Goal: Book appointment/travel/reservation

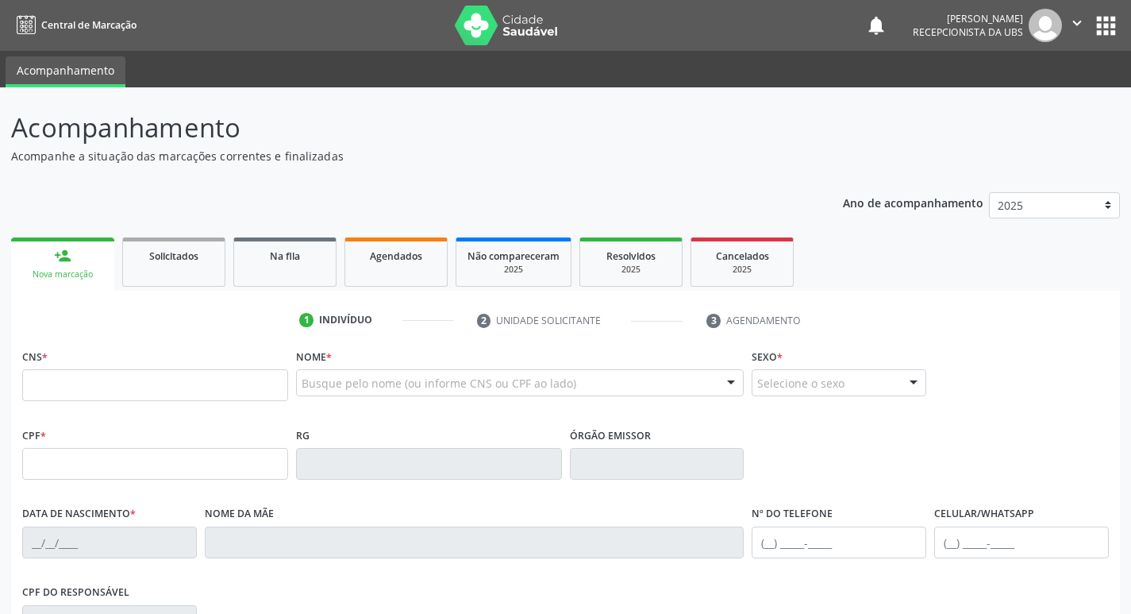
scroll to position [159, 0]
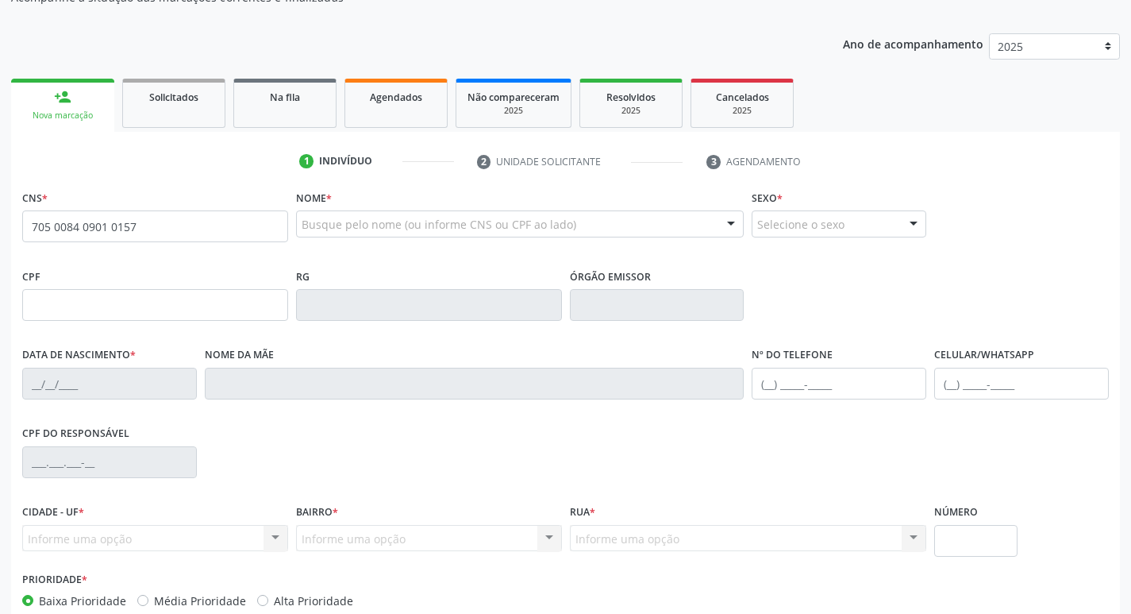
type input "705 0084 0901 0157"
type input "22[DATE]"
type input "S/N"
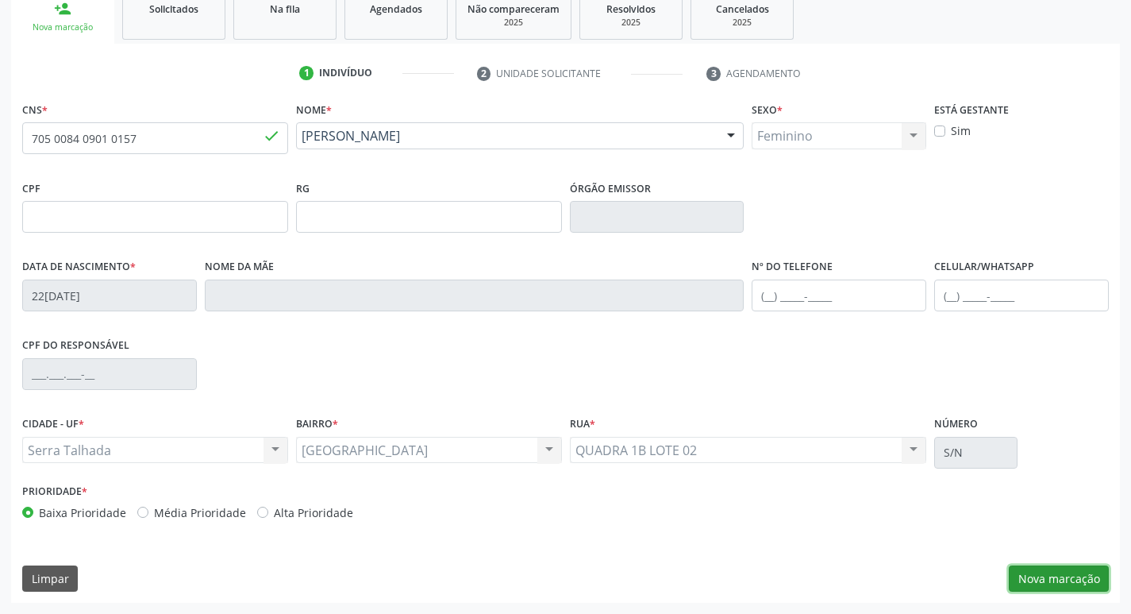
click at [1085, 568] on button "Nova marcação" at bounding box center [1059, 578] width 100 height 27
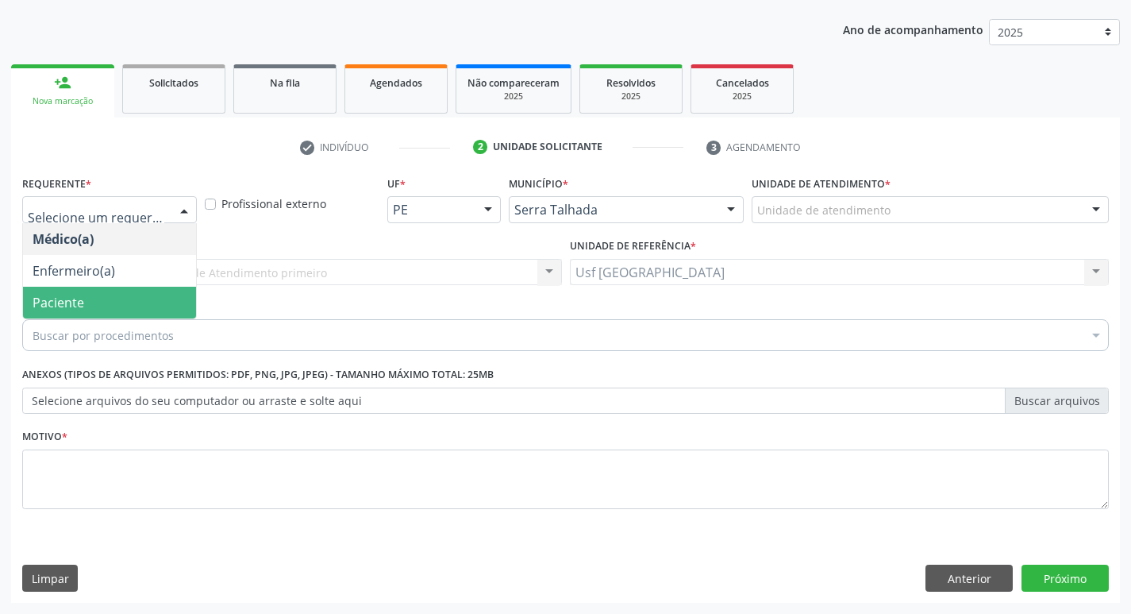
click at [75, 318] on div "Médico(a) Enfermeiro(a) Paciente Nenhum resultado encontrado para: " " Não há n…" at bounding box center [109, 271] width 175 height 96
click at [83, 314] on span "Paciente" at bounding box center [109, 303] width 173 height 32
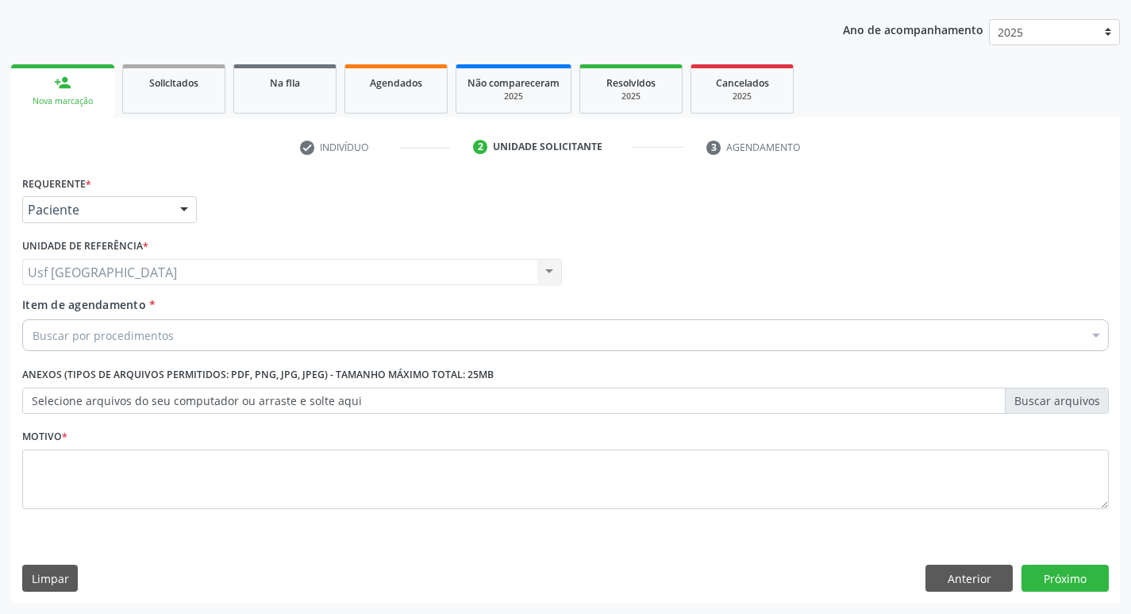
drag, startPoint x: 146, startPoint y: 334, endPoint x: 140, endPoint y: 315, distance: 20.1
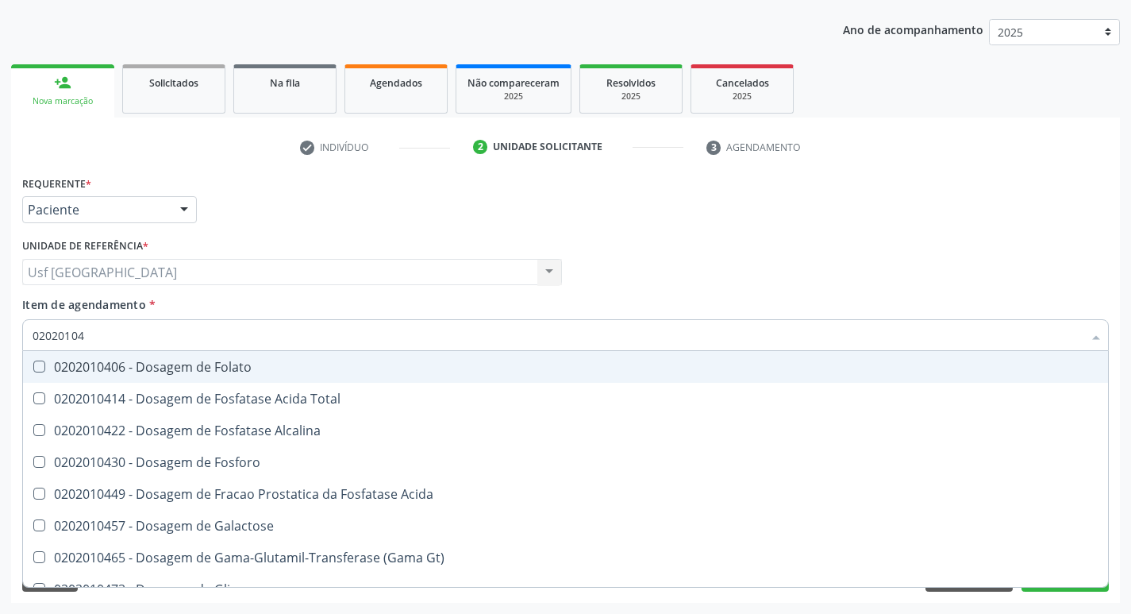
type input "020201047"
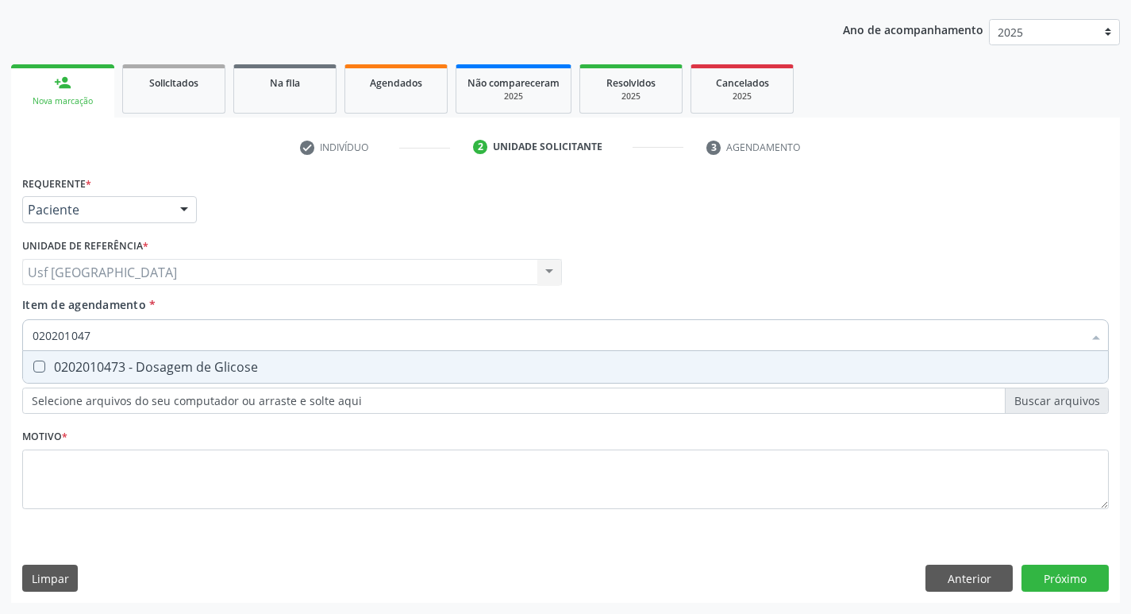
click at [160, 380] on span "0202010473 - Dosagem de Glicose" at bounding box center [565, 367] width 1085 height 32
checkbox Glicose "true"
drag, startPoint x: 96, startPoint y: 346, endPoint x: 15, endPoint y: 375, distance: 85.9
click at [15, 375] on div "Requerente * Paciente Médico(a) Enfermeiro(a) Paciente Nenhum resultado encontr…" at bounding box center [565, 386] width 1109 height 431
checkbox Glicose "false"
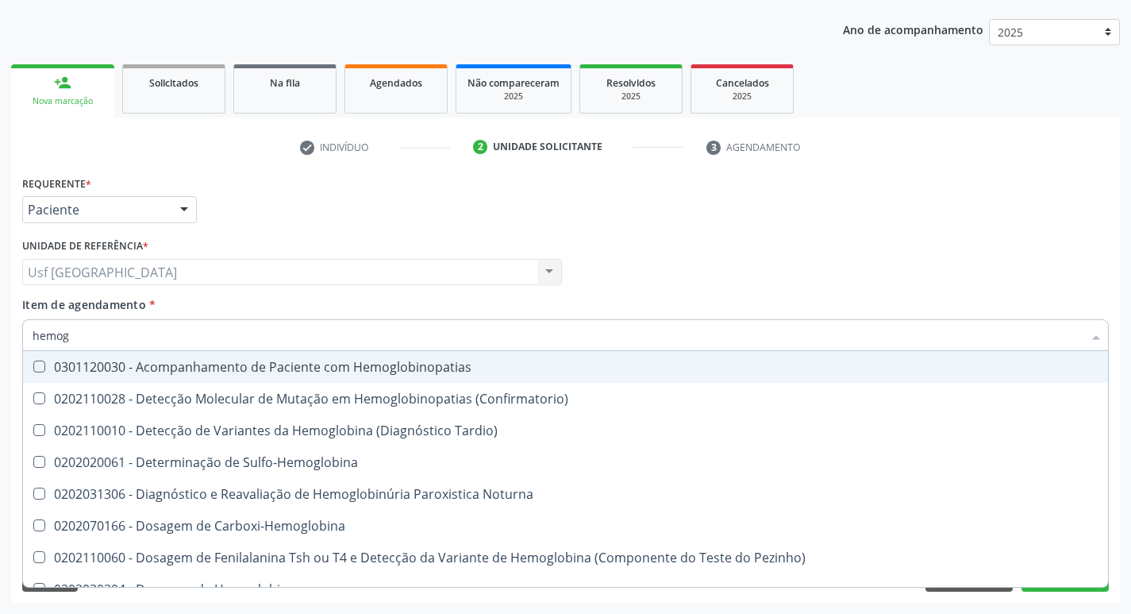
type input "hemogr"
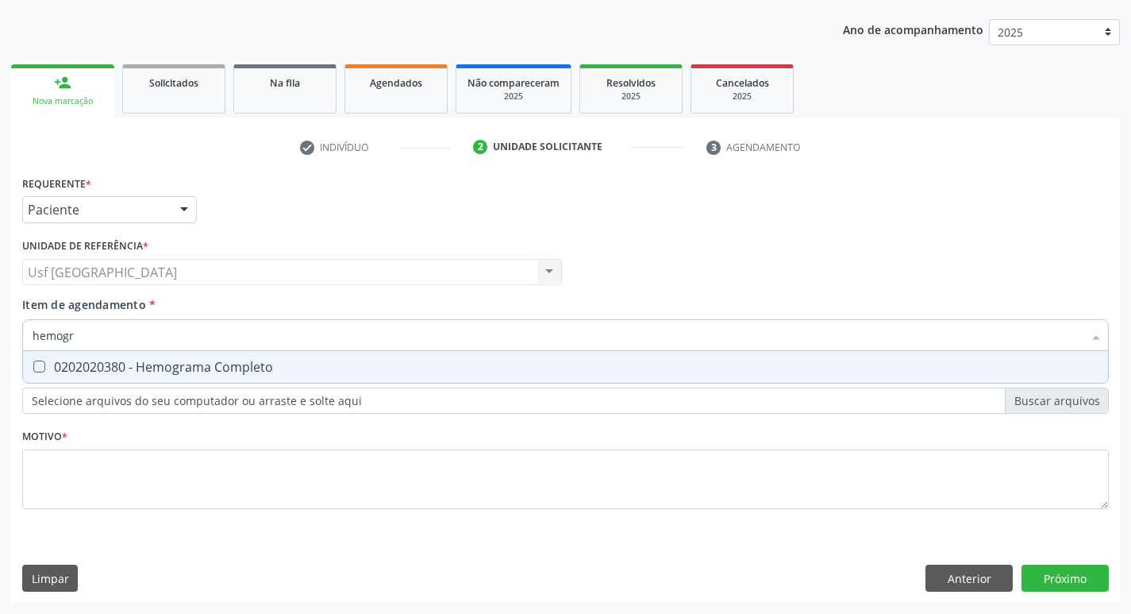
click at [330, 376] on span "0202020380 - Hemograma Completo" at bounding box center [565, 367] width 1085 height 32
checkbox Completo "true"
drag, startPoint x: 49, startPoint y: 349, endPoint x: 0, endPoint y: 382, distance: 59.0
click at [0, 385] on div "Acompanhamento Acompanhe a situação das marcações correntes e finalizadas Relat…" at bounding box center [565, 263] width 1131 height 699
checkbox Completo "false"
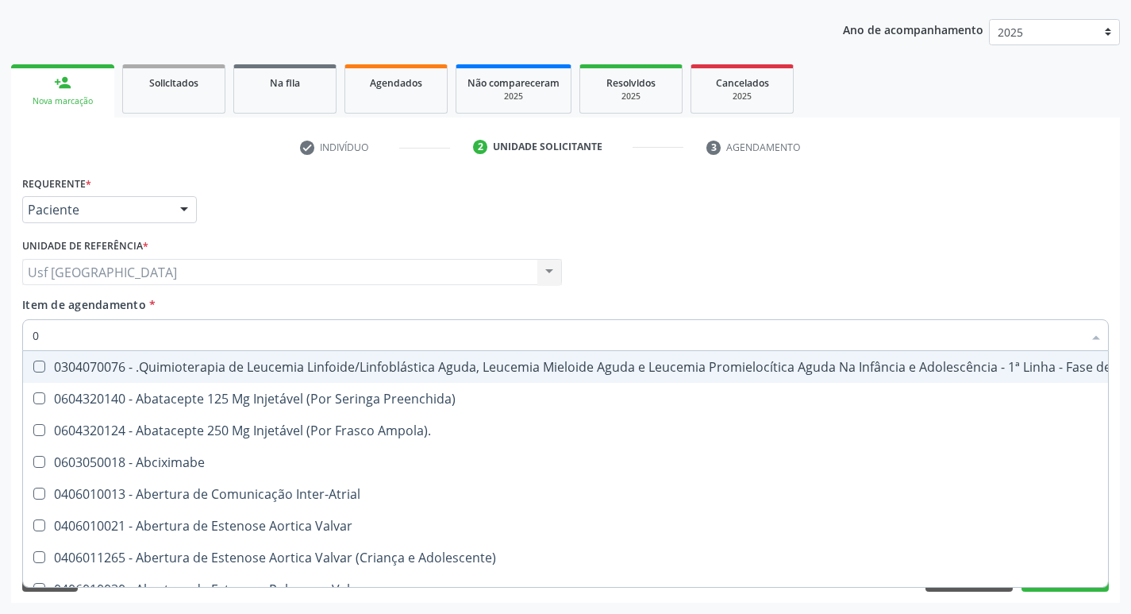
type input "02"
checkbox Bilateral "true"
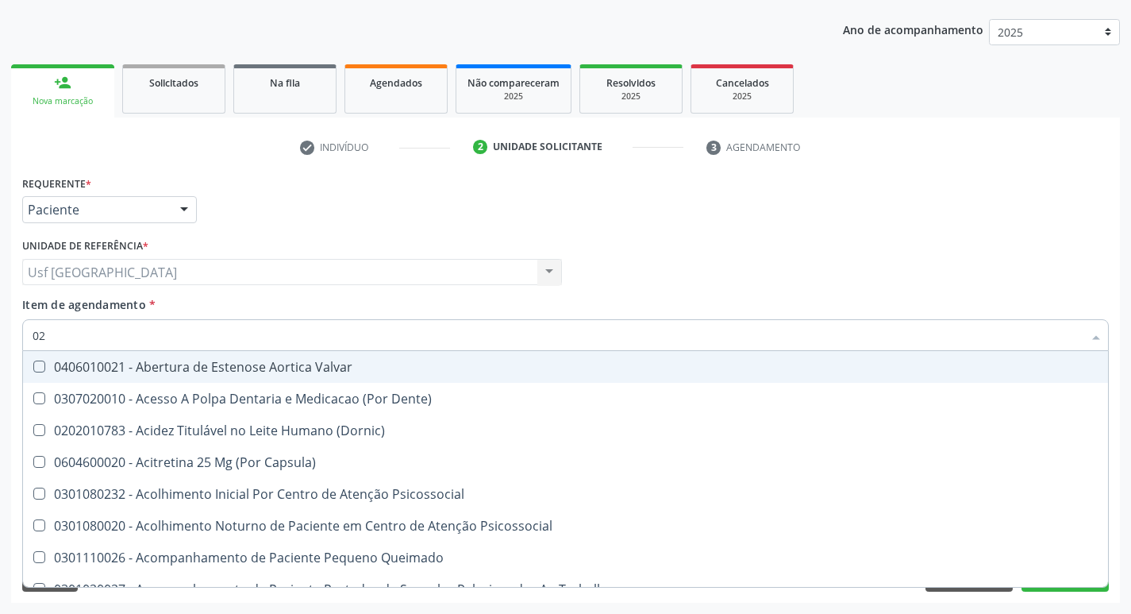
type input "020"
checkbox \(Qualitativo\) "true"
checkbox Glicose "false"
checkbox \(T3\) "true"
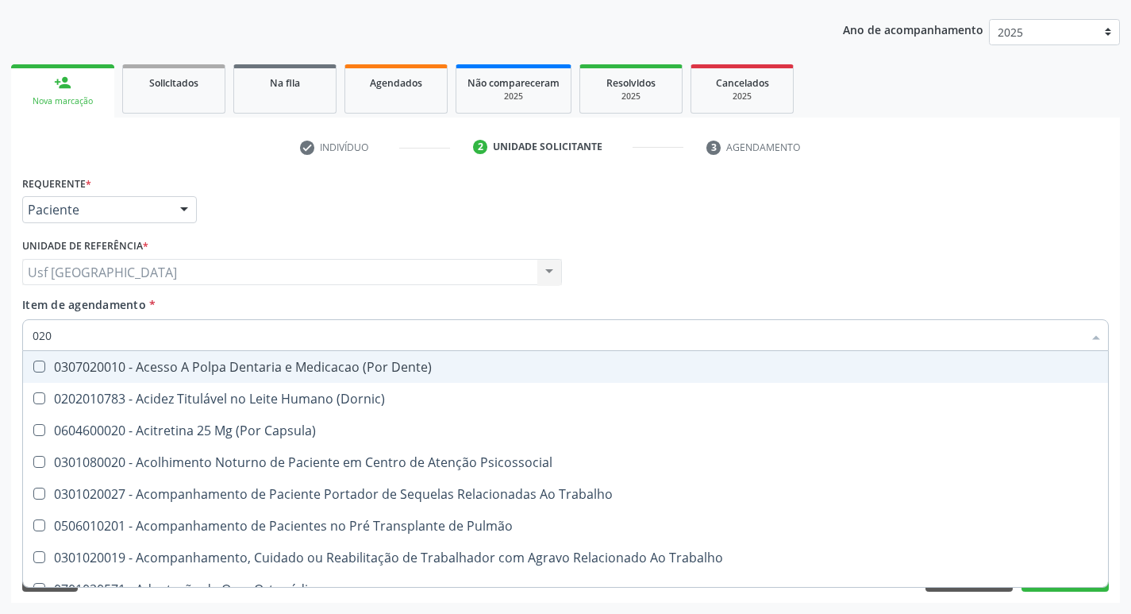
type input "0202"
checkbox Laser "true"
checkbox Biologica "true"
checkbox Glicose "false"
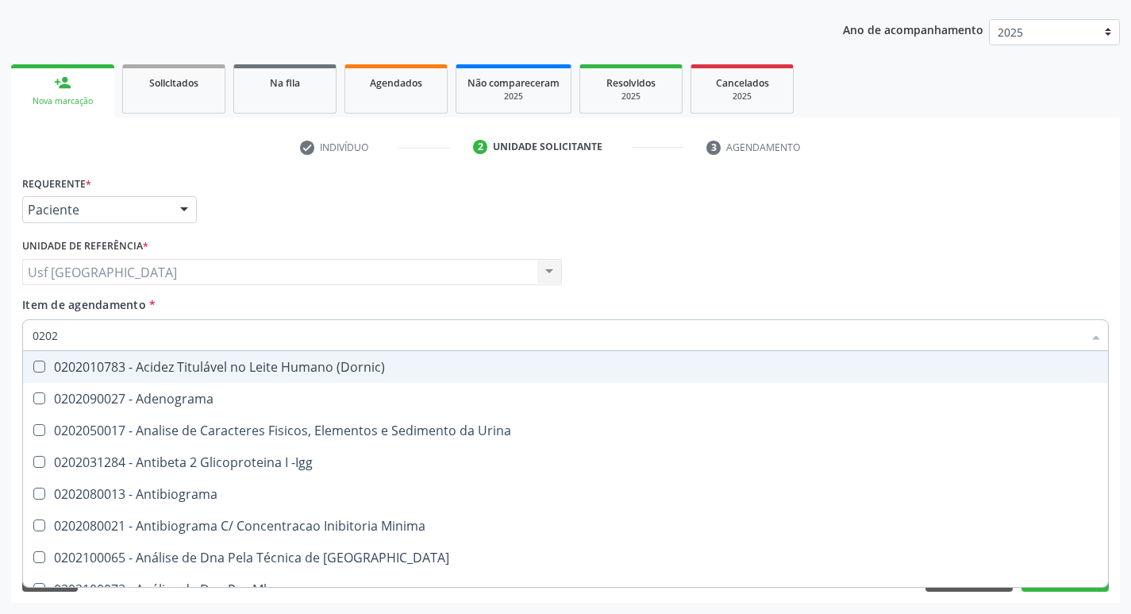
type input "02020"
checkbox Xi "true"
checkbox Glicose "false"
checkbox Zinco "true"
checkbox Completo "false"
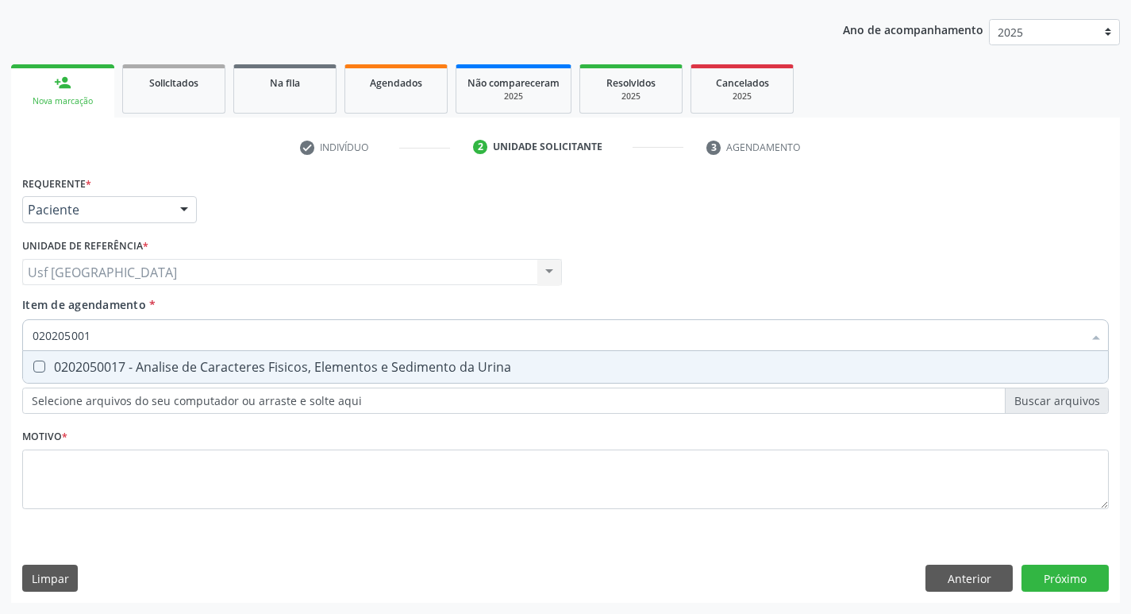
type input "020205001"
click at [245, 388] on div "Requerente * Paciente Médico(a) Enfermeiro(a) Paciente Nenhum resultado encontr…" at bounding box center [565, 351] width 1087 height 360
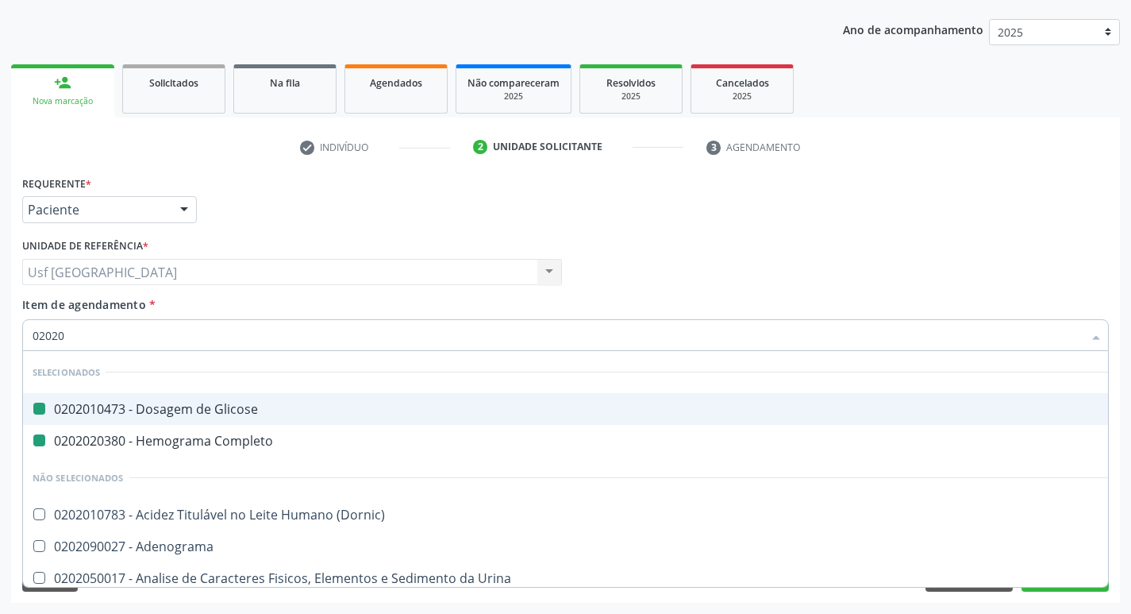
type input "020205"
checkbox Glicose "false"
checkbox Completo "false"
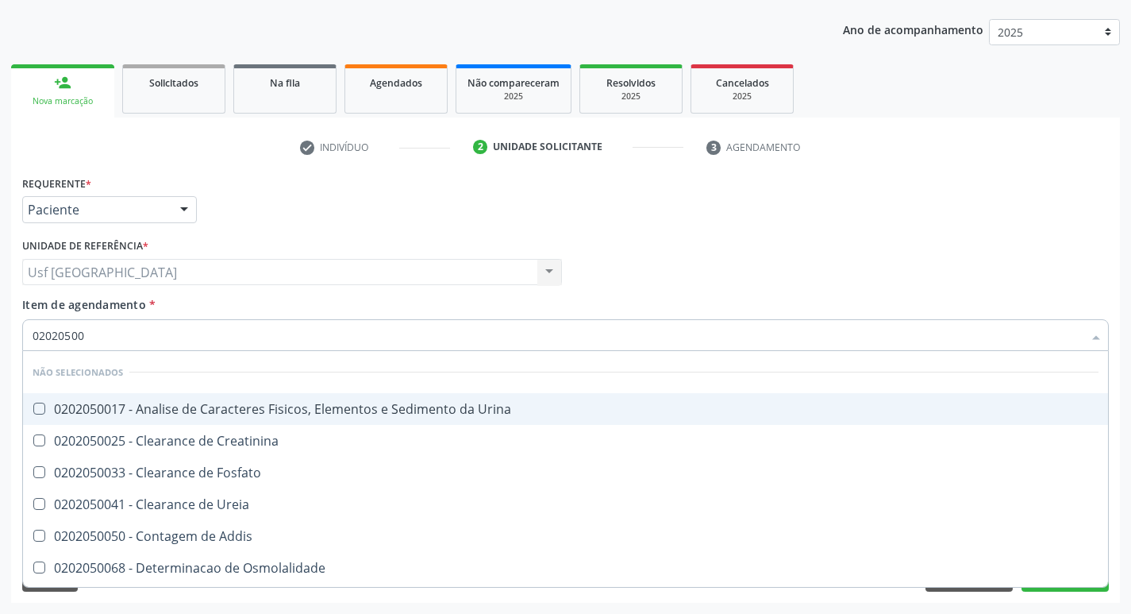
type input "020205001"
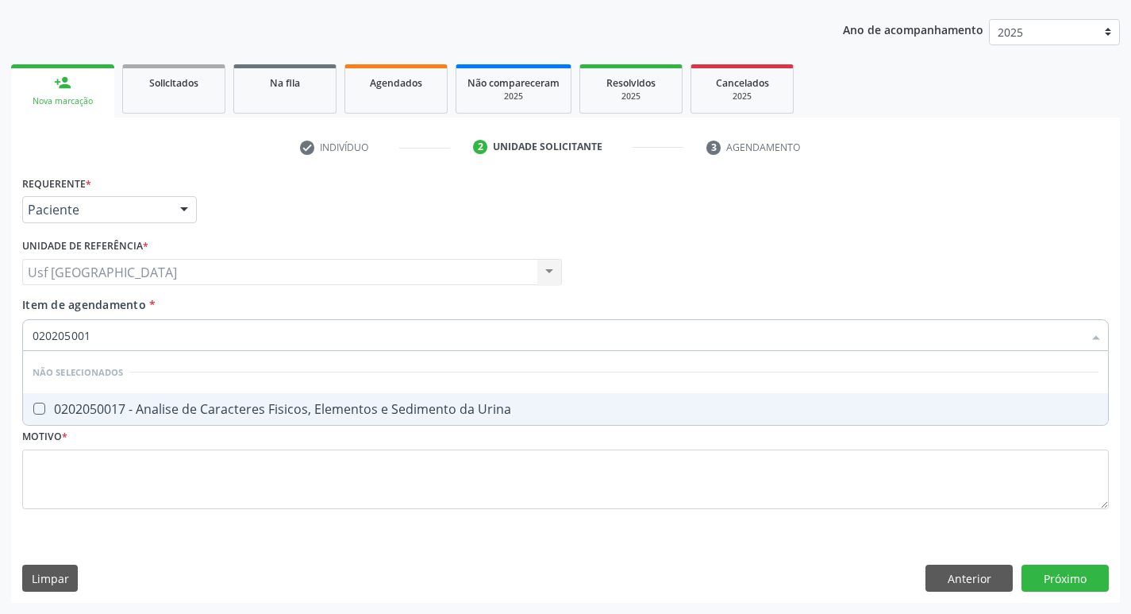
click at [260, 404] on div "0202050017 - Analise de Caracteres Fisicos, Elementos e Sedimento da Urina" at bounding box center [566, 409] width 1066 height 13
checkbox Urina "true"
drag, startPoint x: 94, startPoint y: 335, endPoint x: 0, endPoint y: 383, distance: 106.2
click at [0, 383] on div "Acompanhamento Acompanhe a situação das marcações correntes e finalizadas Relat…" at bounding box center [565, 263] width 1131 height 699
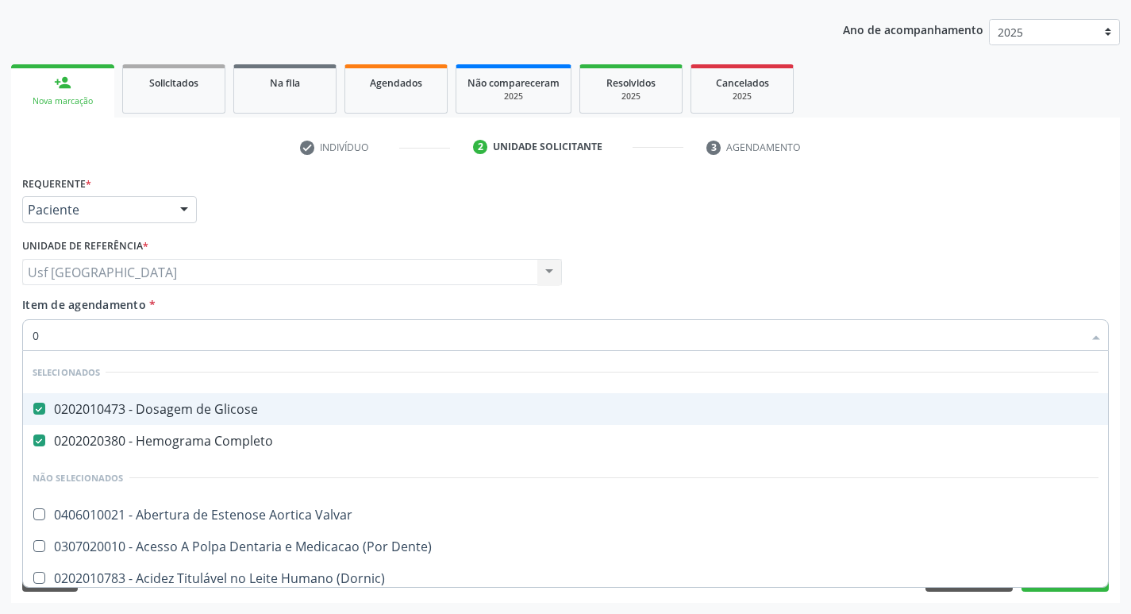
type input "02"
checkbox Urina "true"
checkbox Especializada "false"
type input "020"
checkbox Terapeutica "true"
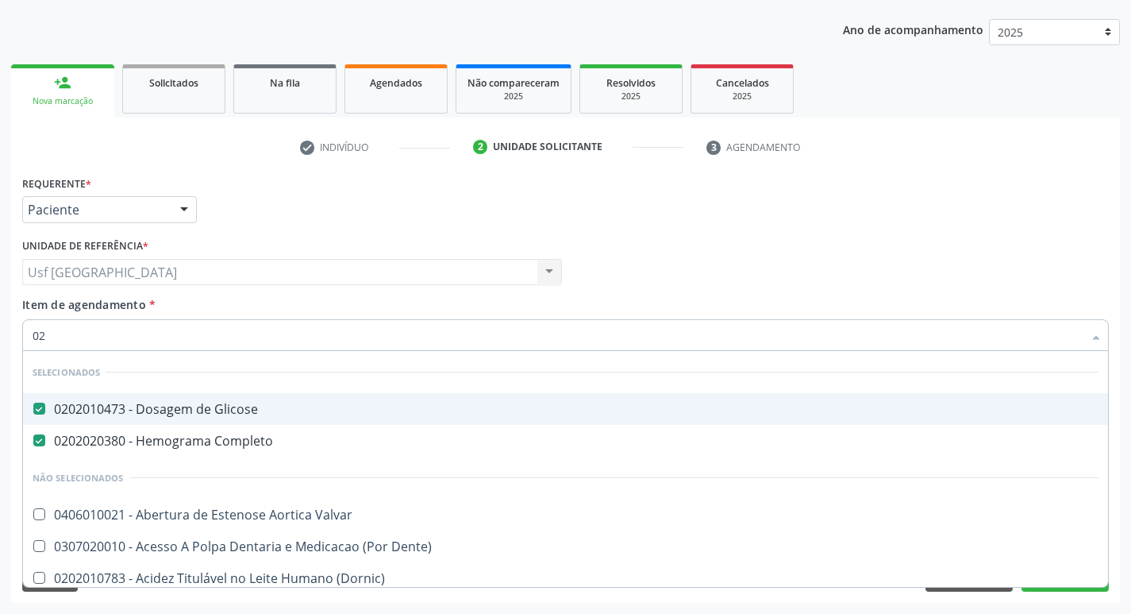
checkbox Urina "false"
type input "0202"
checkbox Capsula\) "true"
checkbox Urina "false"
type input "020203"
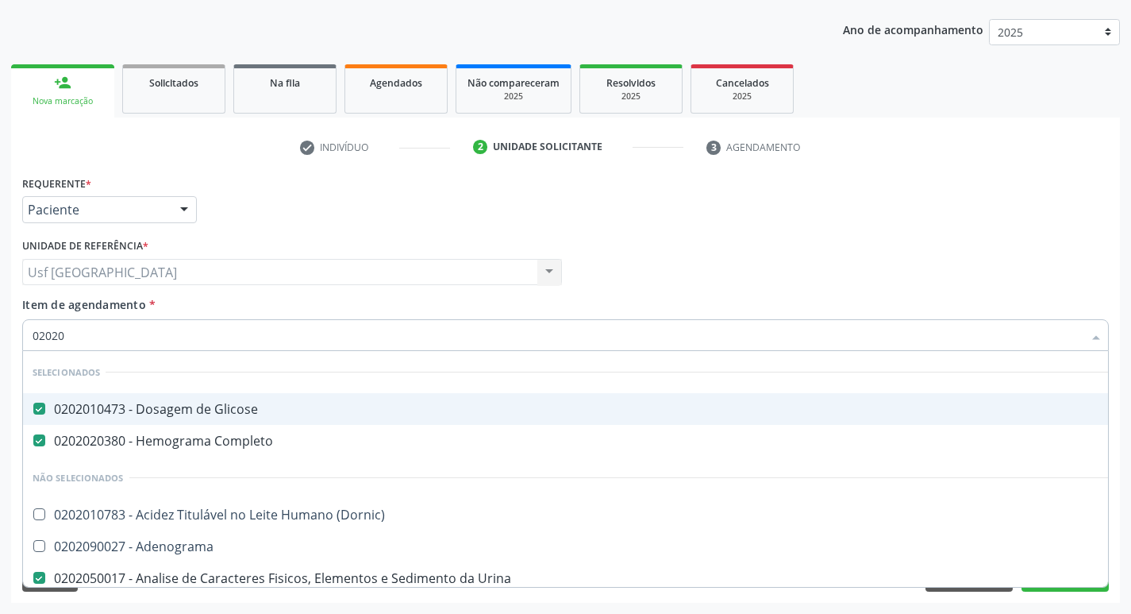
checkbox Urina "false"
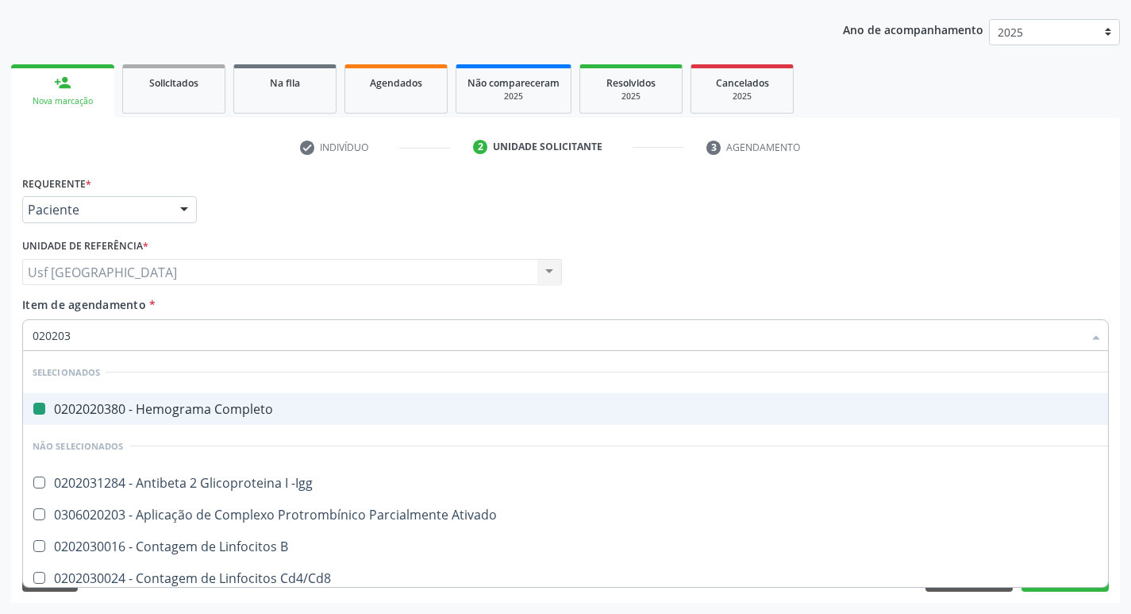
type input "0202030"
checkbox Completo "false"
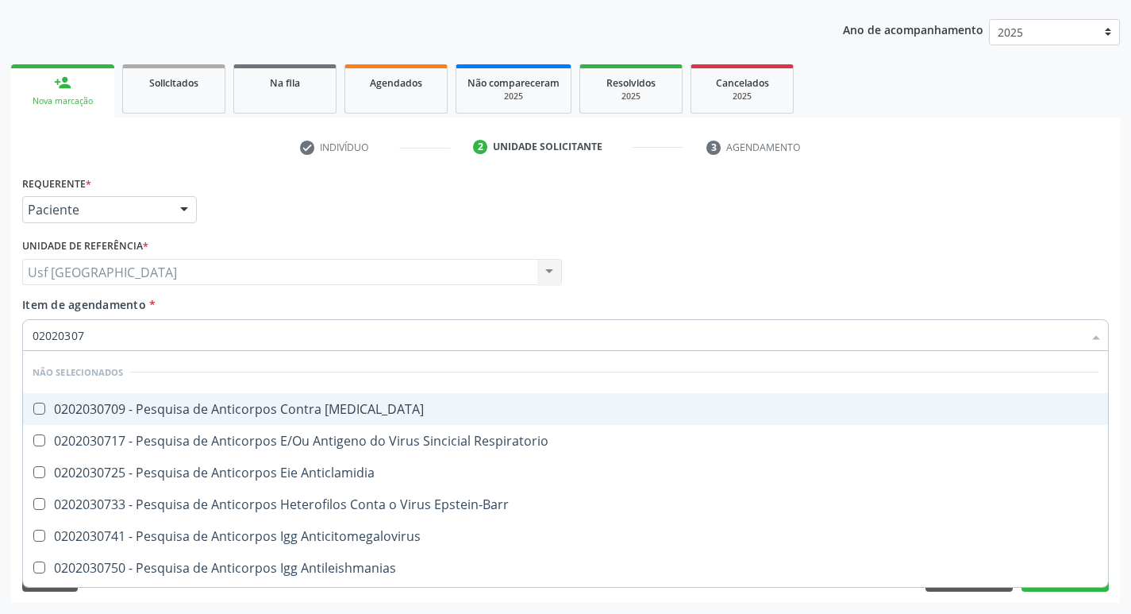
type input "020203076"
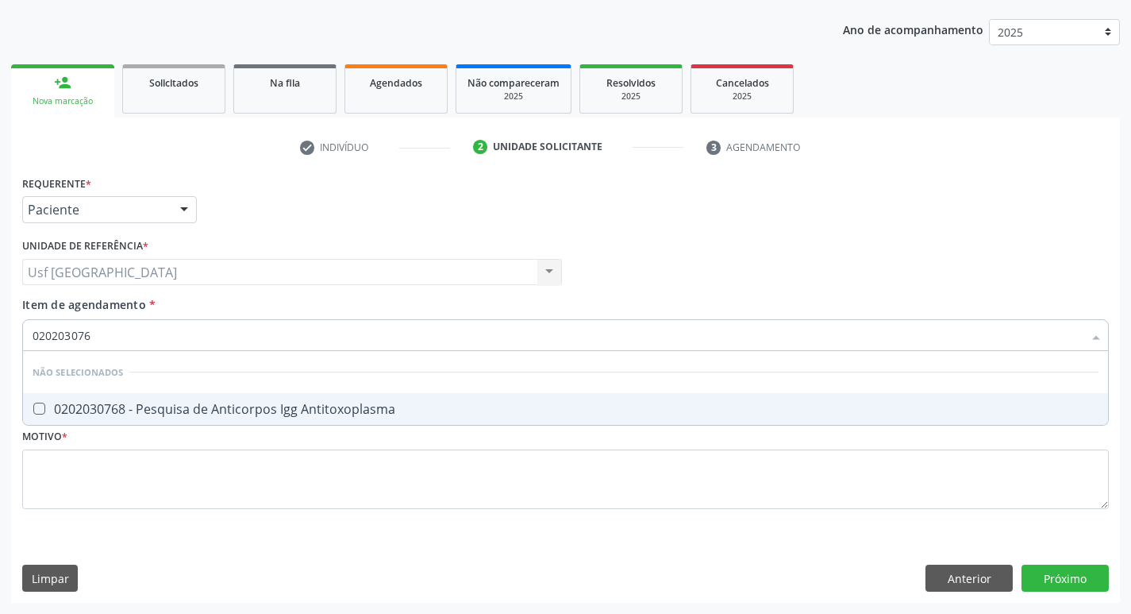
drag, startPoint x: 129, startPoint y: 400, endPoint x: 122, endPoint y: 387, distance: 15.3
click at [130, 399] on span "0202030768 - Pesquisa de Anticorpos Igg Antitoxoplasma" at bounding box center [565, 409] width 1085 height 32
checkbox Antitoxoplasma "true"
drag, startPoint x: 102, startPoint y: 320, endPoint x: 0, endPoint y: 326, distance: 101.8
click at [0, 326] on div "Acompanhamento Acompanhe a situação das marcações correntes e finalizadas Relat…" at bounding box center [565, 263] width 1131 height 699
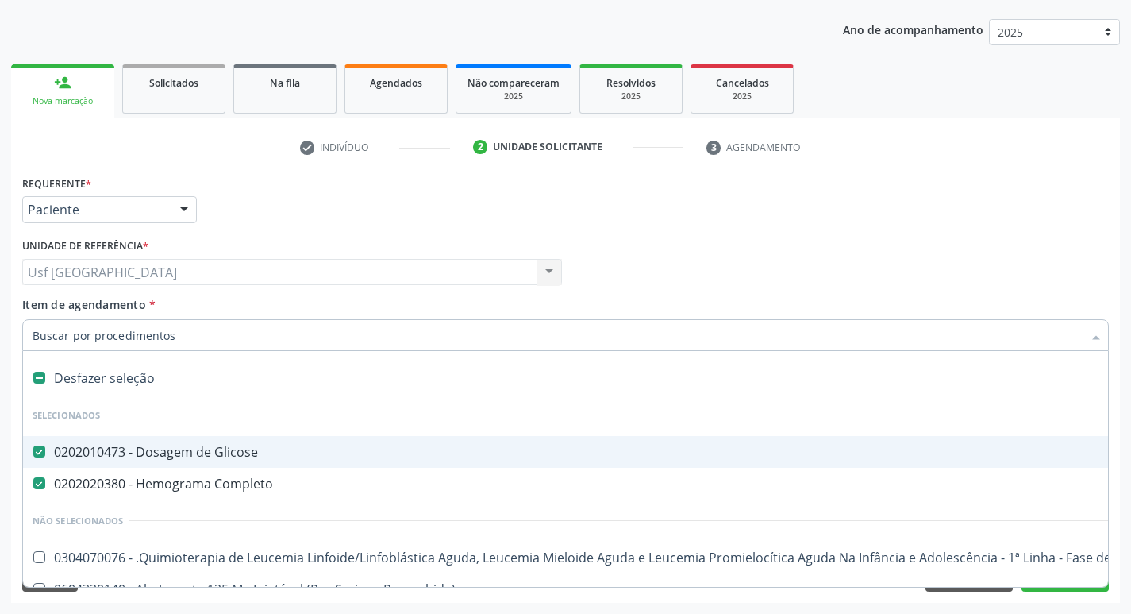
type input "2"
checkbox A "true"
checkbox Urina "false"
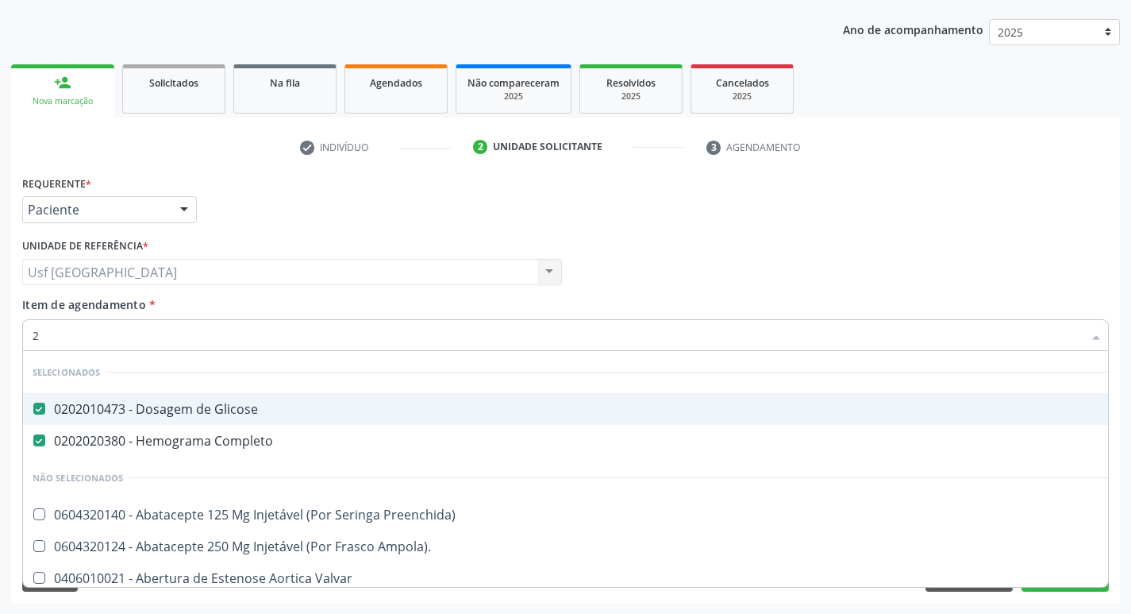
type input "20"
checkbox Especializada\ "true"
checkbox Urina "false"
type input "202"
checkbox \(Dornic\) "true"
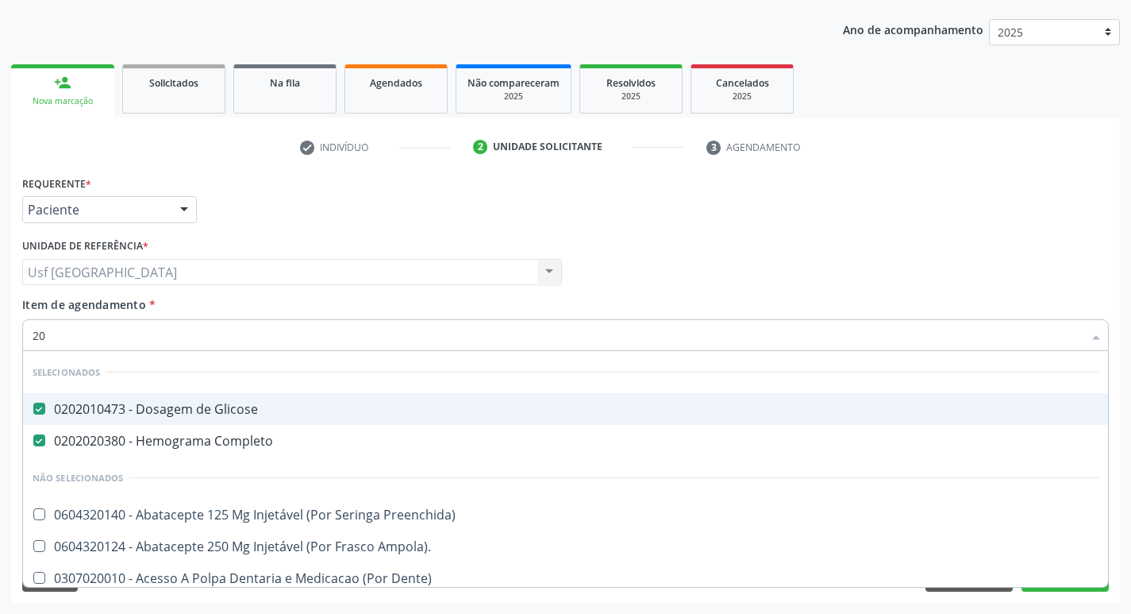
checkbox Urina "false"
checkbox Comprimido\) "true"
type input "2020"
checkbox Trabalho "true"
checkbox Antitoxoplasma "false"
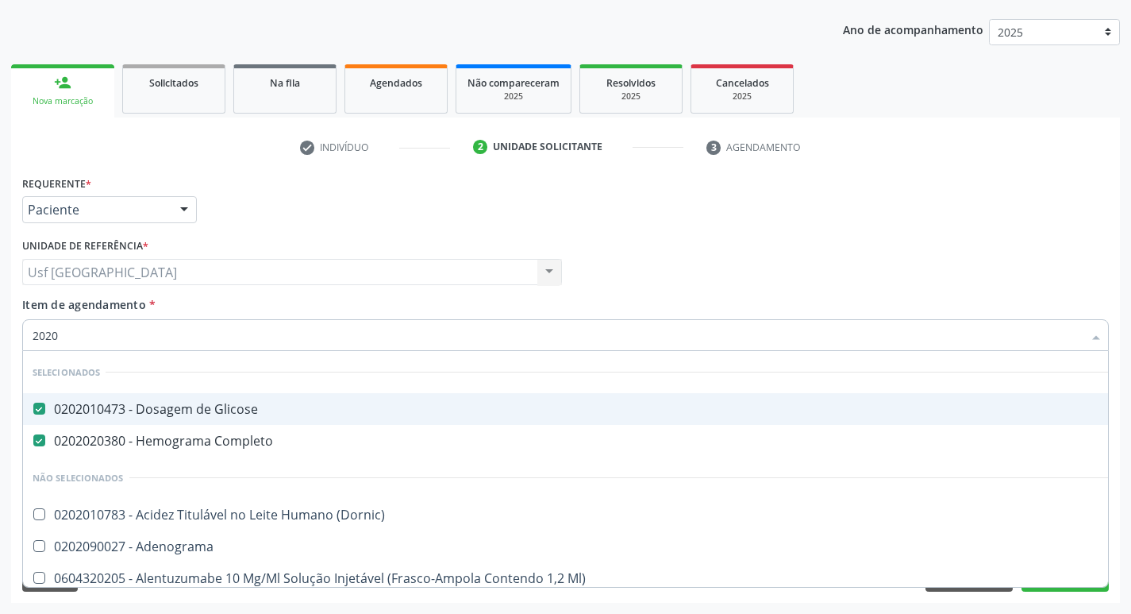
type input "20203"
checkbox Urina "false"
checkbox Ciclico "true"
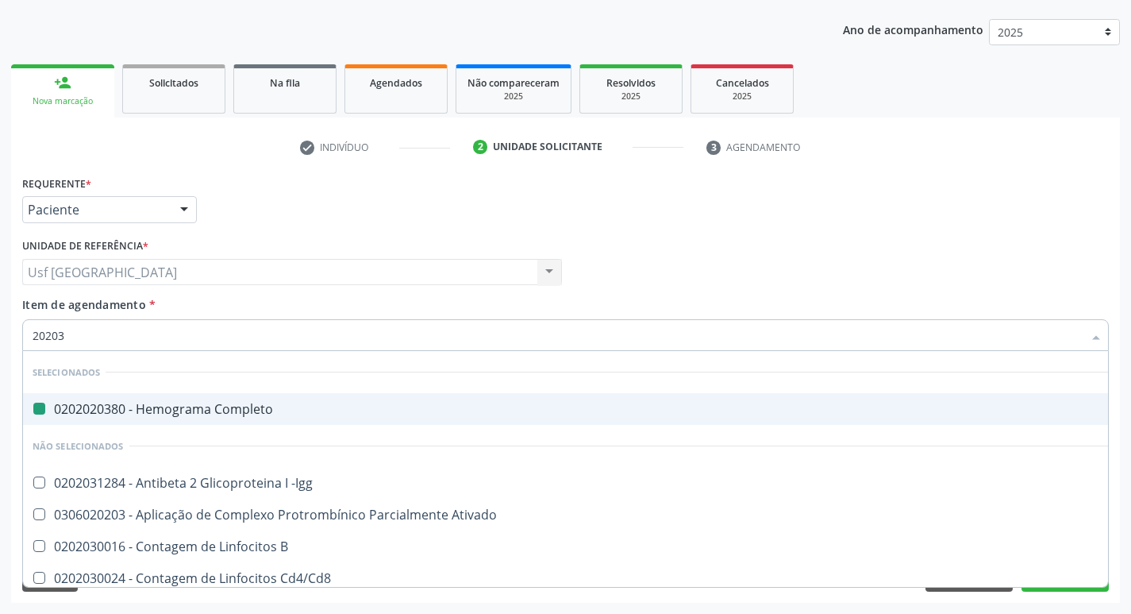
type input "202030"
checkbox Completo "false"
checkbox Anti-Sm "true"
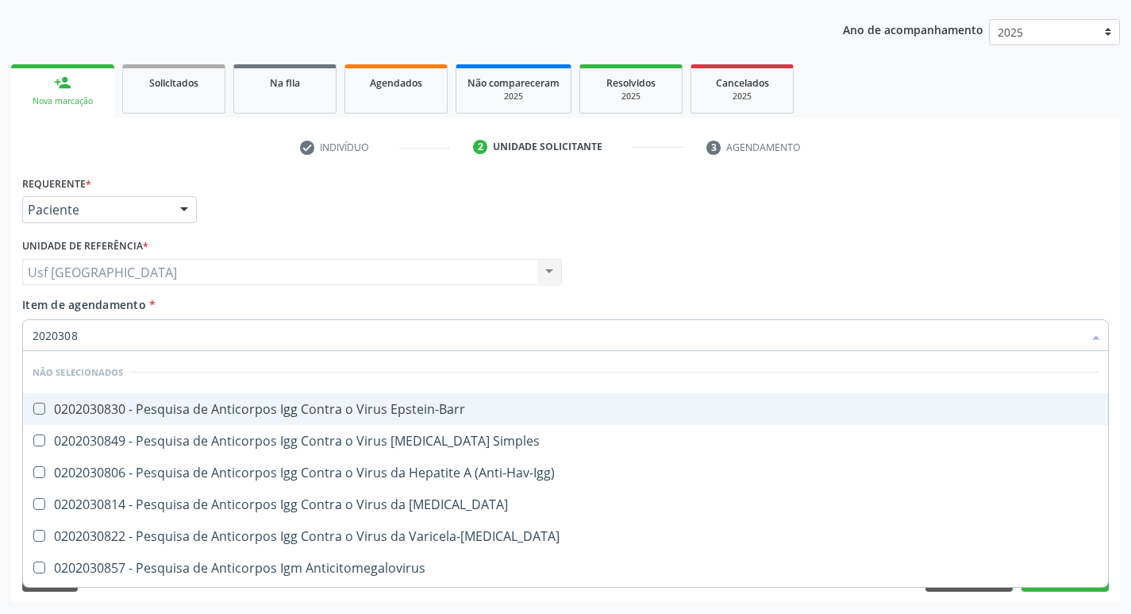
type input "20203085"
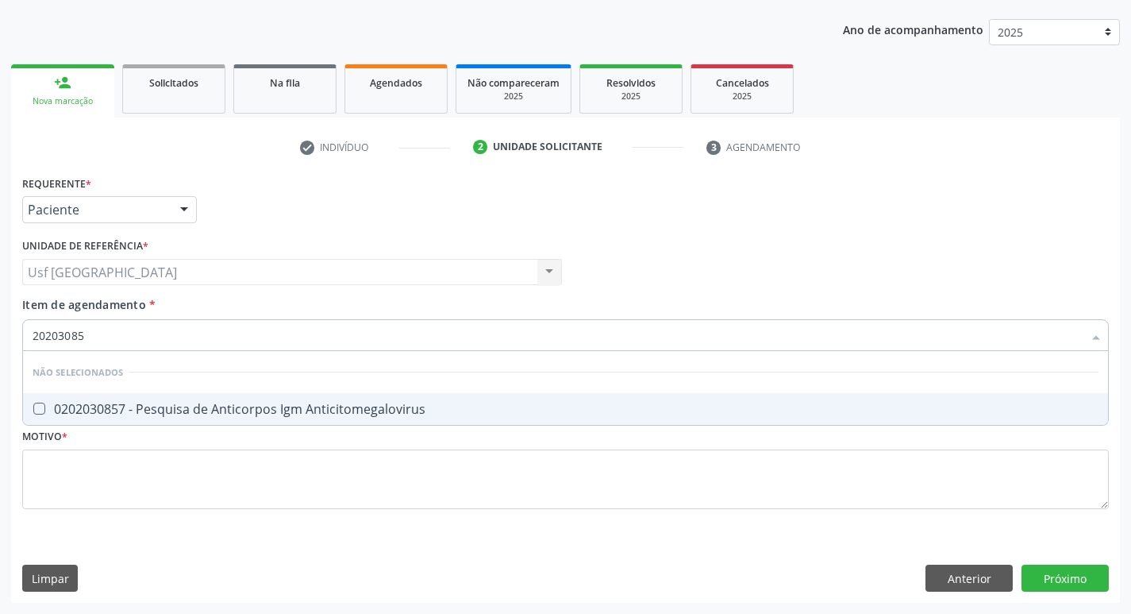
click at [123, 413] on div "0202030857 - Pesquisa de Anticorpos Igm Anticitomegalovirus" at bounding box center [566, 409] width 1066 height 13
checkbox Anticitomegalovirus "true"
drag, startPoint x: 41, startPoint y: 337, endPoint x: 0, endPoint y: 327, distance: 42.4
click at [0, 327] on div "Acompanhamento Acompanhe a situação das marcações correntes e finalizadas Relat…" at bounding box center [565, 263] width 1131 height 699
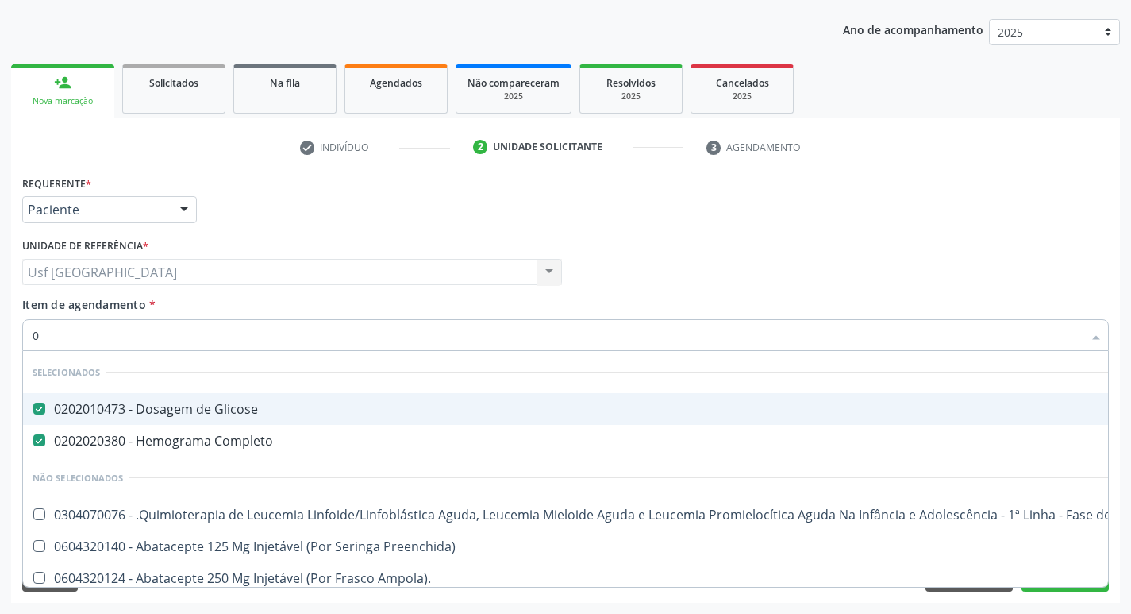
type input "02"
checkbox Coração "true"
checkbox Urina "false"
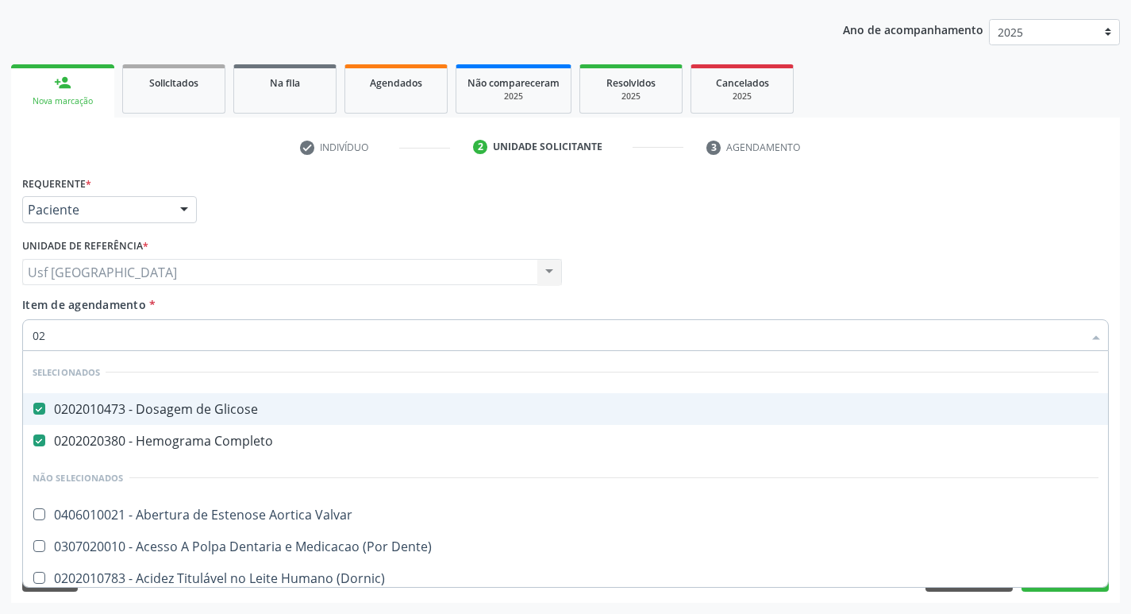
type input "020"
checkbox Terapeutica "true"
checkbox Urina "false"
type input "0202"
checkbox Capsula\) "true"
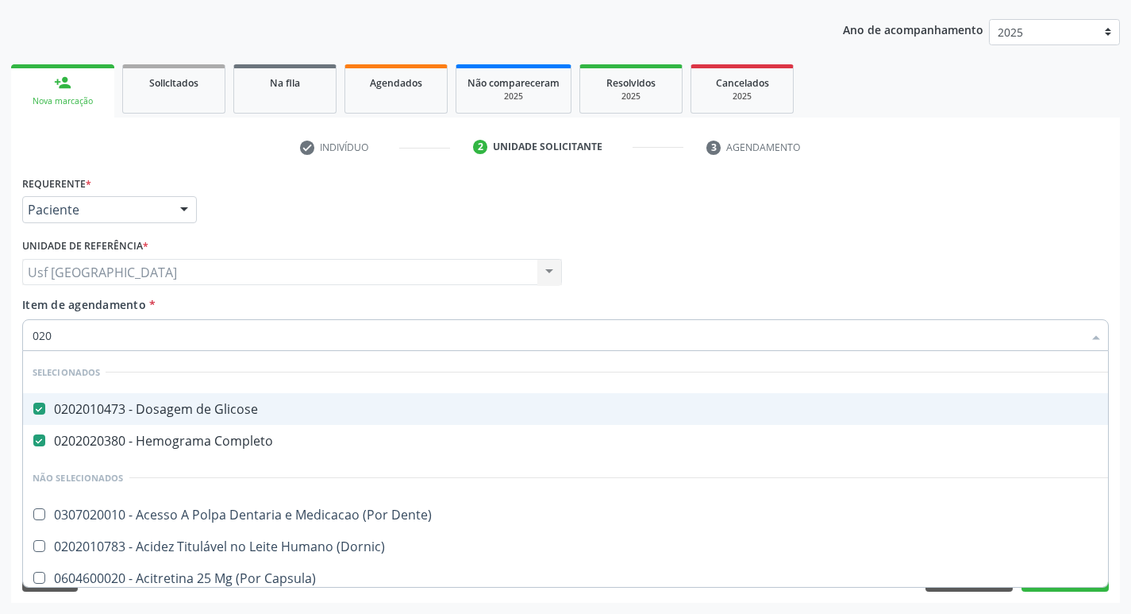
checkbox Urina "false"
checkbox \(Ch50\) "true"
checkbox T3 "true"
type input "02020"
checkbox Carini "true"
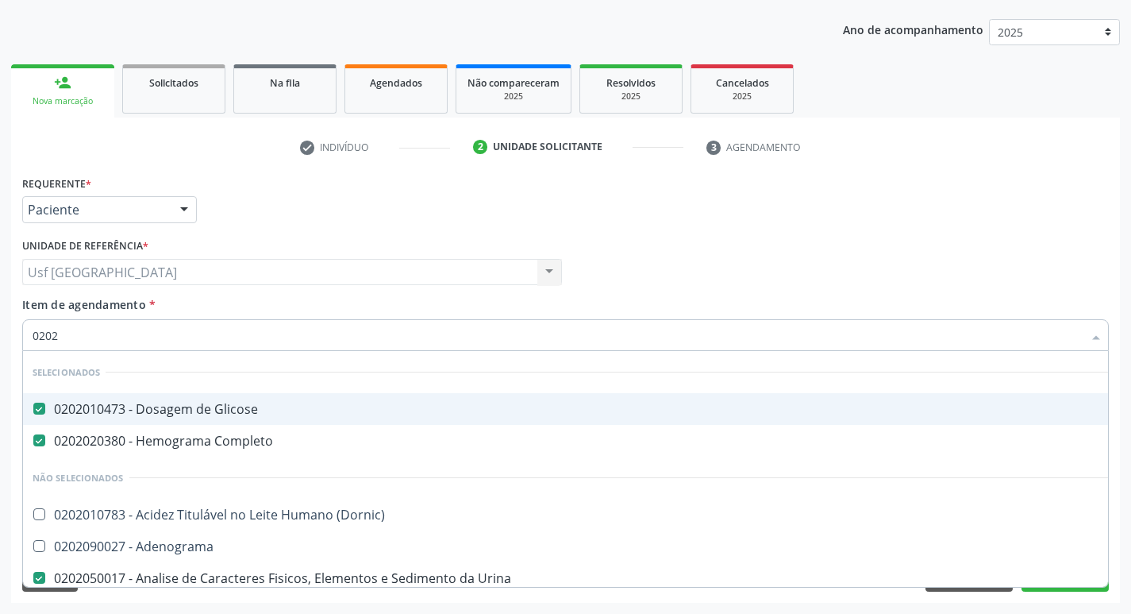
checkbox Gestante "true"
checkbox Antitoxoplasma "false"
checkbox Anticitomegalovirus "false"
type input "020201"
checkbox Urina "false"
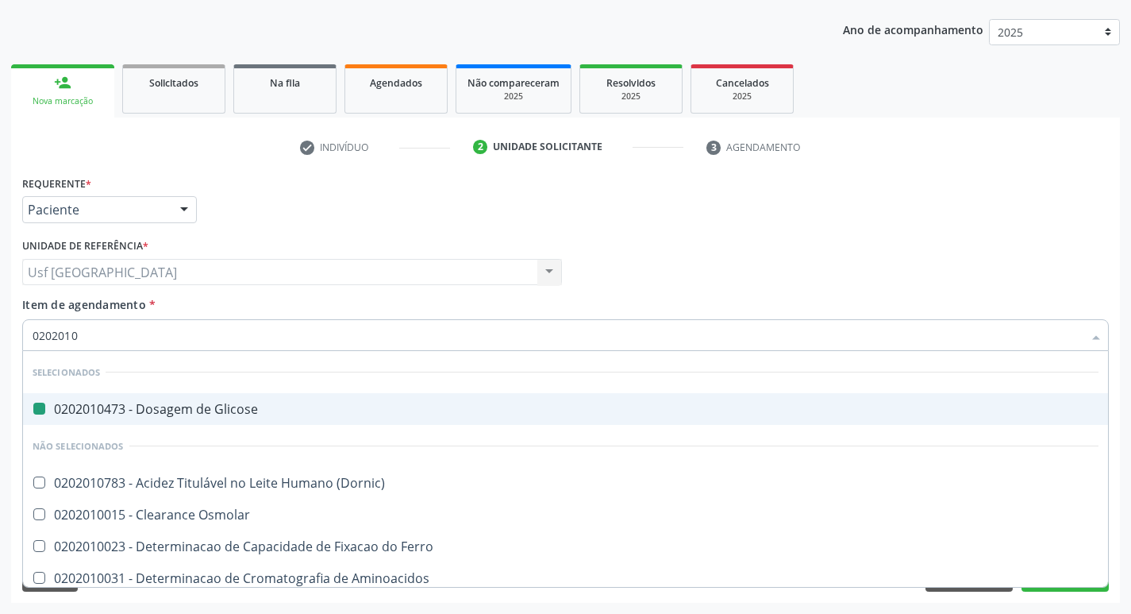
type input "02020100"
checkbox Glicose "false"
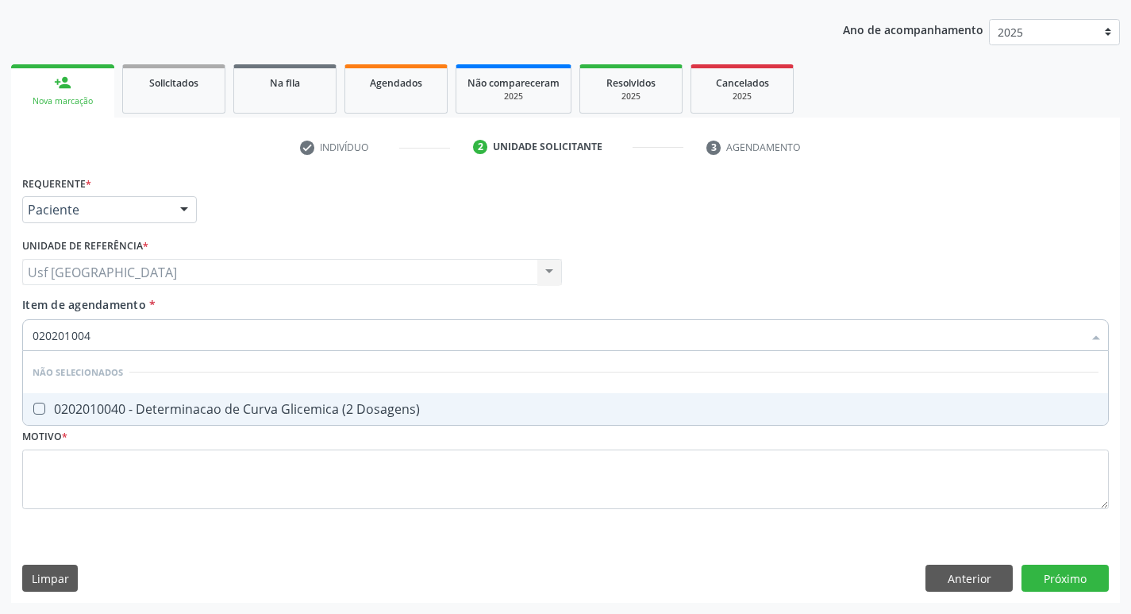
type input "0202010040"
drag, startPoint x: 255, startPoint y: 411, endPoint x: 91, endPoint y: 336, distance: 180.8
click at [251, 412] on div "0202010040 - Determinacao de Curva Glicemica (2 Dosagens)" at bounding box center [566, 409] width 1066 height 13
checkbox Dosagens\) "true"
drag, startPoint x: 102, startPoint y: 334, endPoint x: 0, endPoint y: 406, distance: 124.2
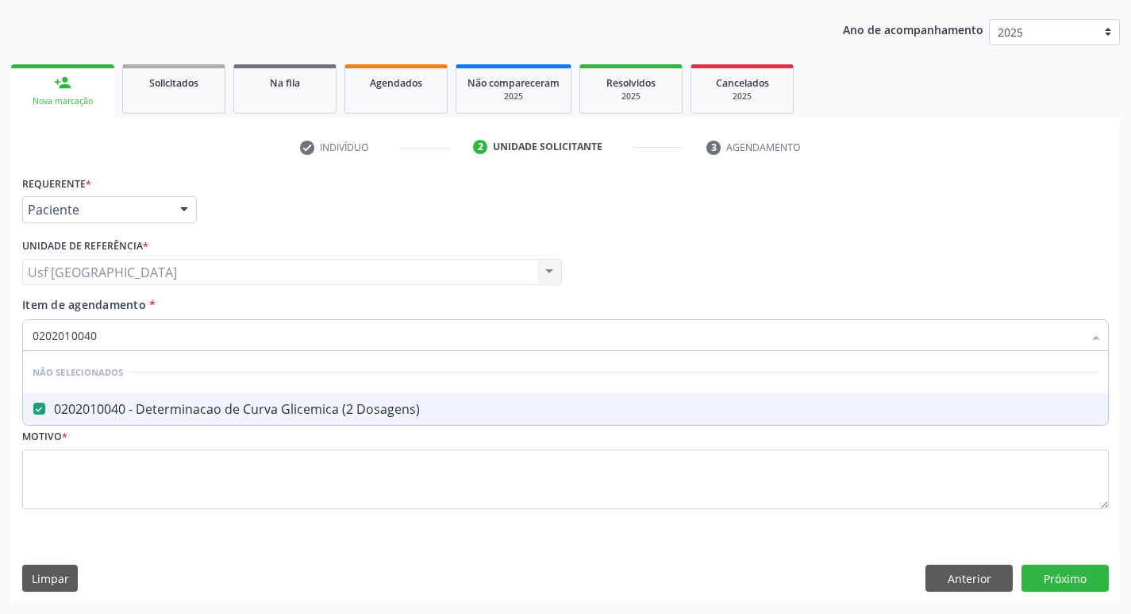
click at [0, 406] on div "Acompanhamento Acompanhe a situação das marcações correntes e finalizadas Relat…" at bounding box center [565, 263] width 1131 height 699
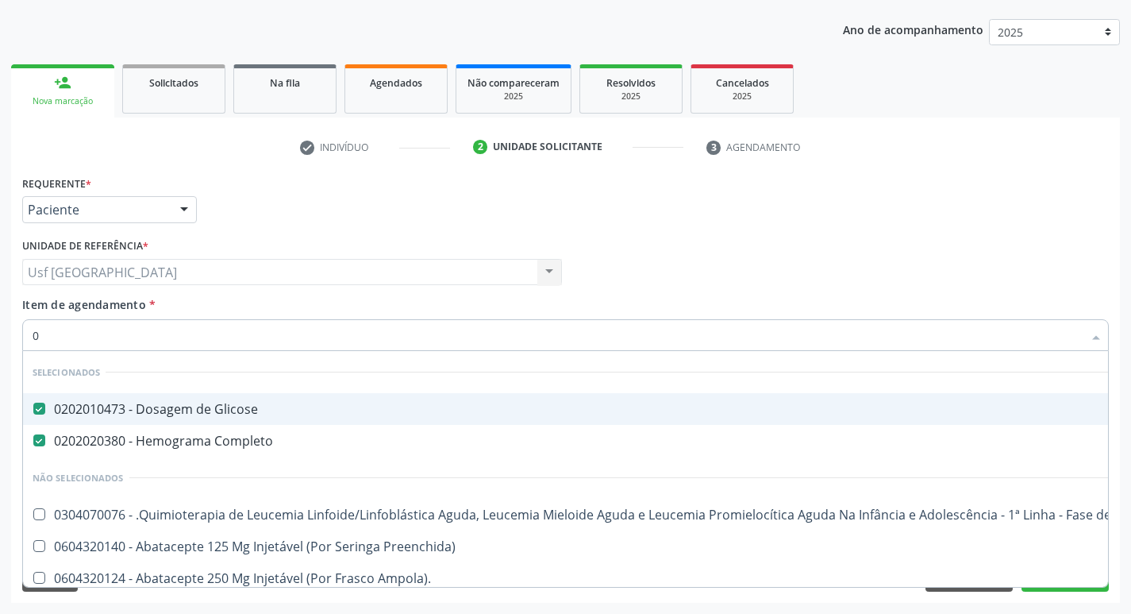
type input "02"
checkbox Coração "true"
checkbox Urina "false"
checkbox Infusão "true"
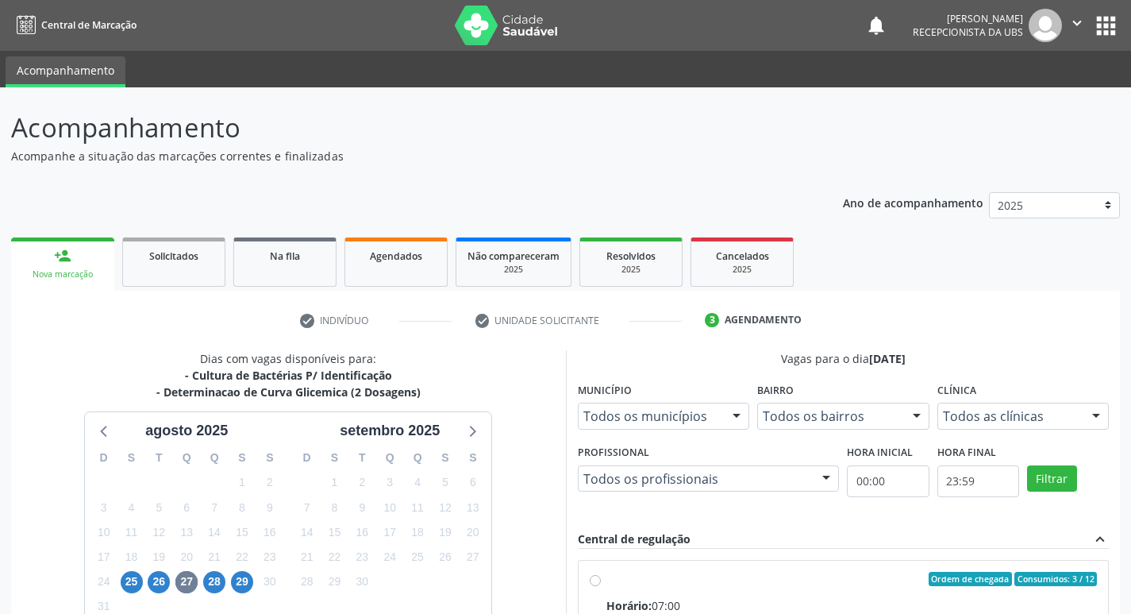
scroll to position [252, 0]
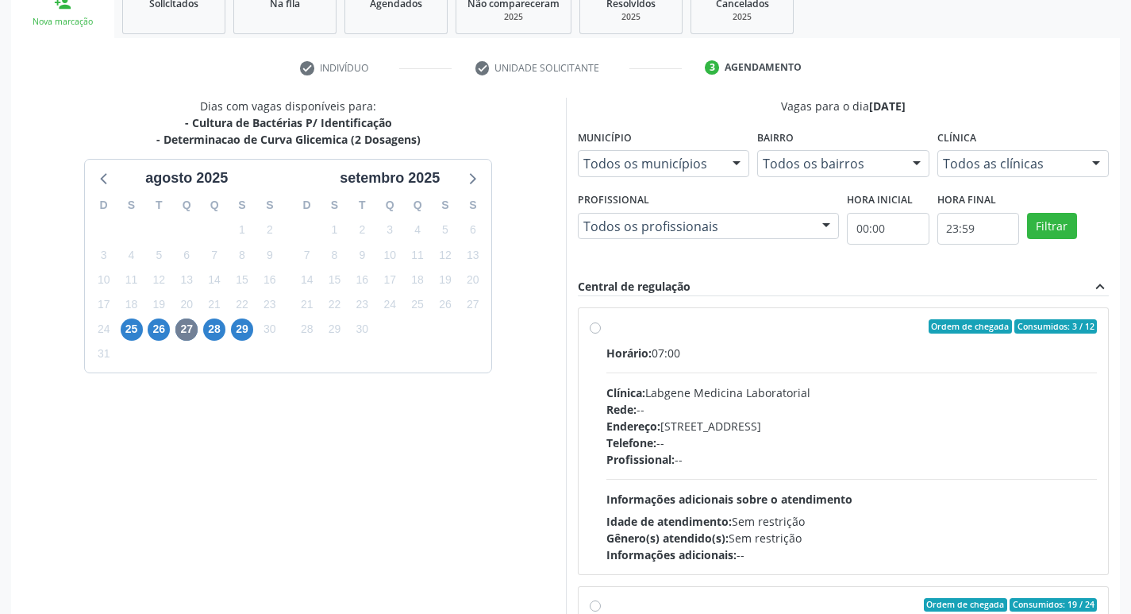
click at [853, 416] on div "Rede: --" at bounding box center [852, 409] width 491 height 17
click at [601, 333] on input "Ordem de chegada Consumidos: 3 / 12 Horário: 07:00 Clínica: Labgene Medicina La…" at bounding box center [595, 326] width 11 height 14
radio input "true"
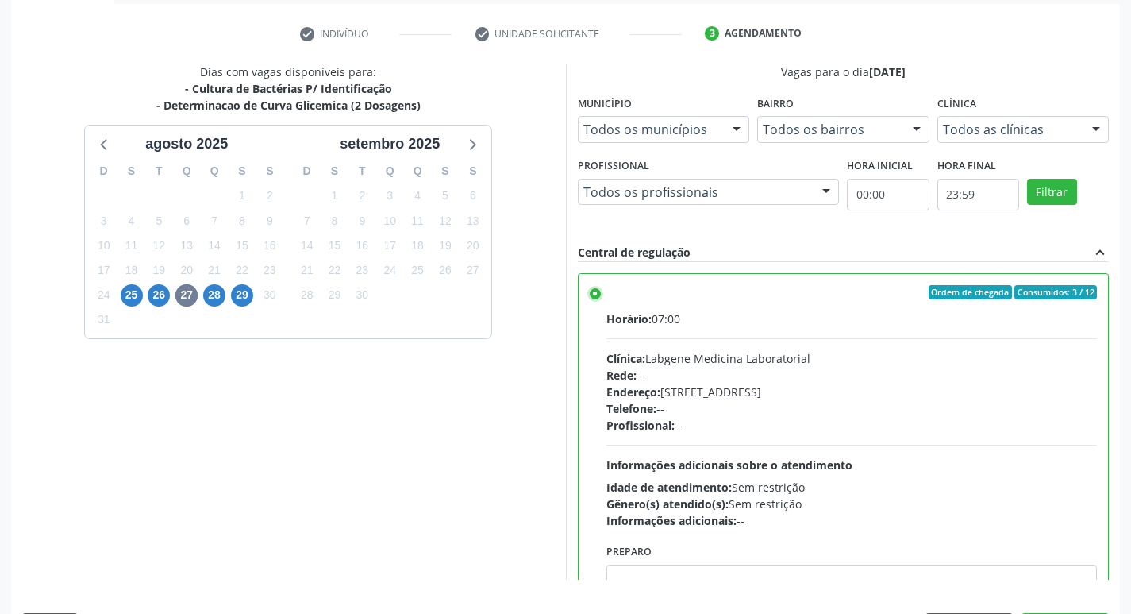
scroll to position [335, 0]
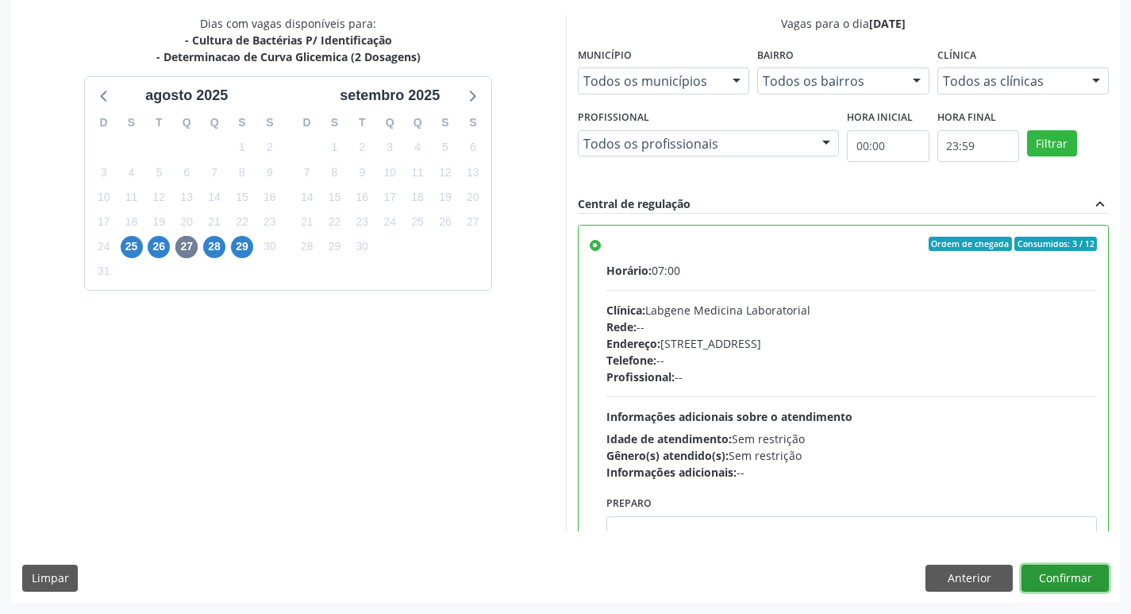
click at [1077, 572] on button "Confirmar" at bounding box center [1065, 577] width 87 height 27
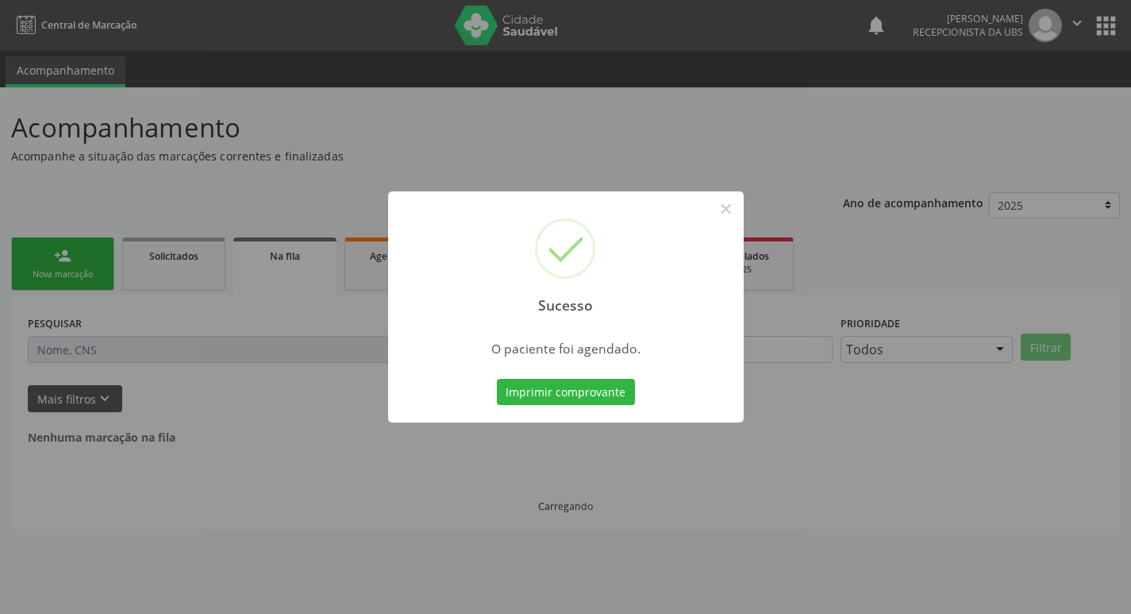
scroll to position [0, 0]
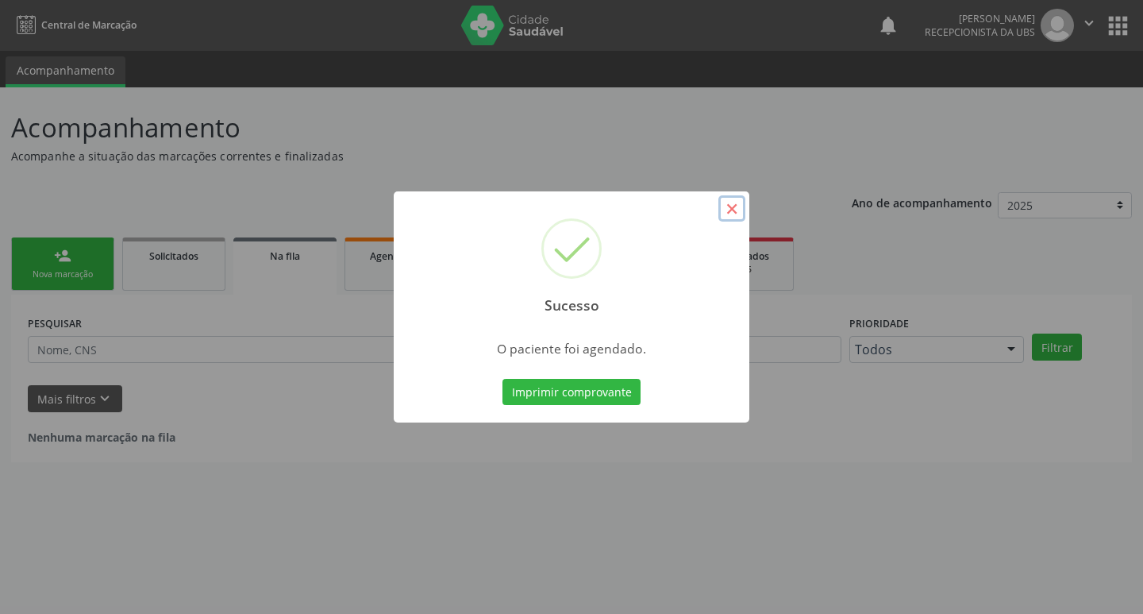
click at [737, 212] on button "×" at bounding box center [732, 208] width 27 height 27
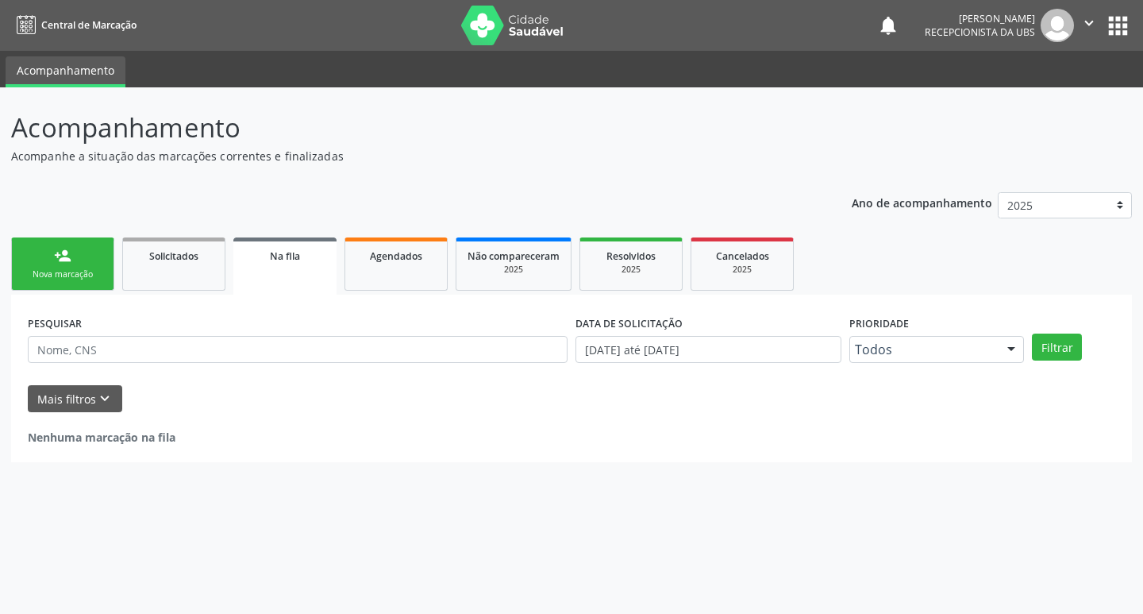
click at [730, 214] on div "Sucesso × O paciente foi agendado. Imprimir comprovante Cancel" at bounding box center [571, 307] width 1143 height 614
click at [724, 212] on div "Sucesso × O paciente foi agendado. Imprimir comprovante Cancel" at bounding box center [571, 307] width 1143 height 614
click at [719, 215] on div "Sucesso × O paciente foi agendado. Imprimir comprovante Cancel" at bounding box center [571, 307] width 1143 height 614
click at [75, 258] on link "person_add Nova marcação" at bounding box center [62, 263] width 103 height 53
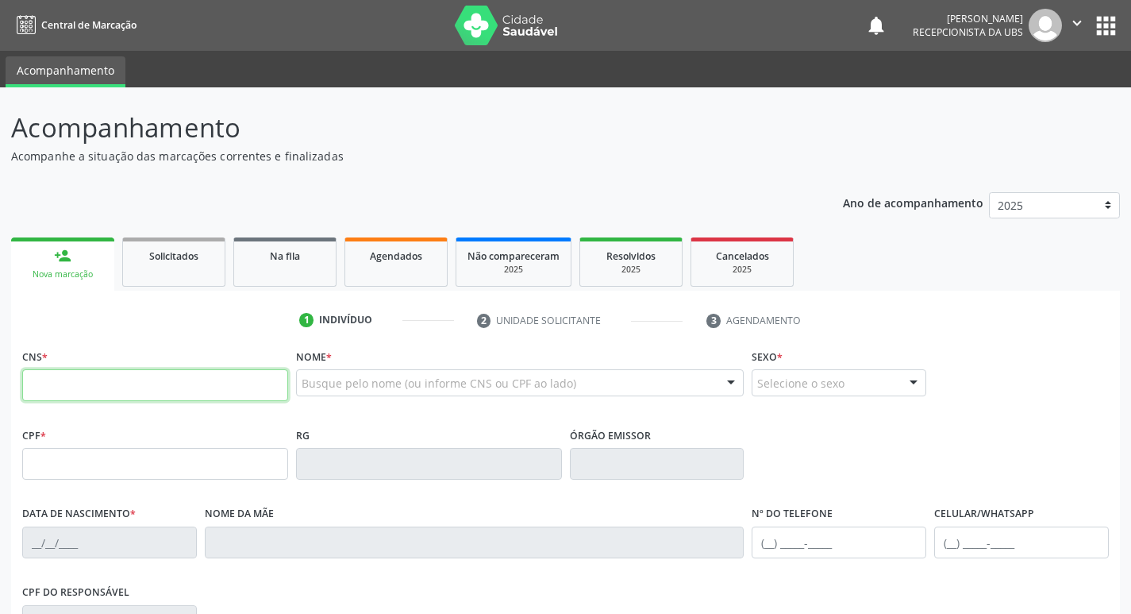
click at [120, 376] on input "text" at bounding box center [155, 385] width 266 height 32
type input "708 5013 9793 8671"
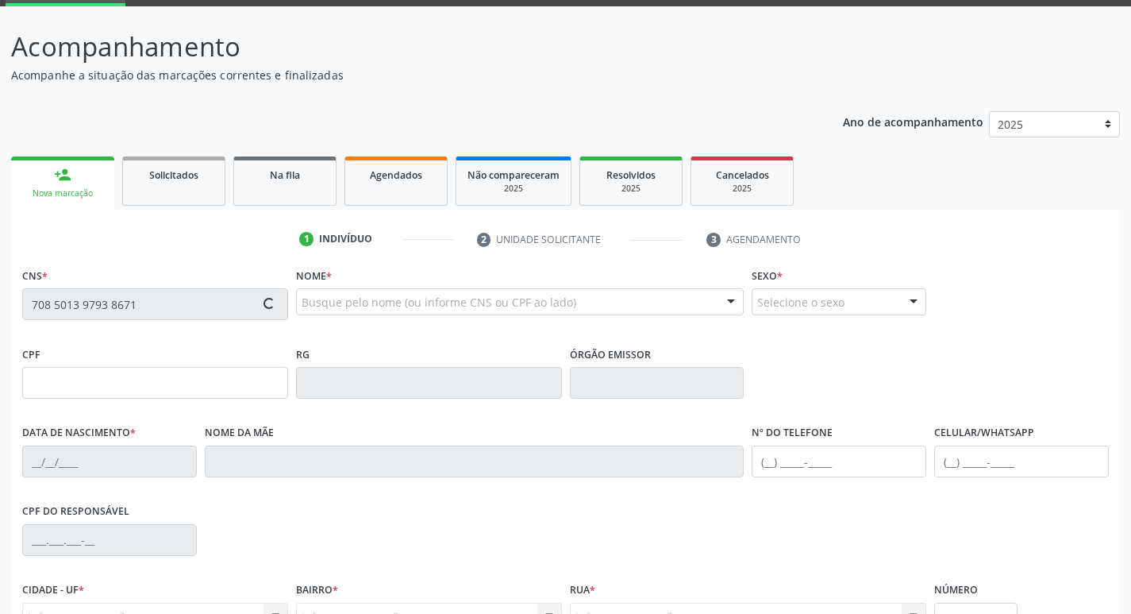
scroll to position [238, 0]
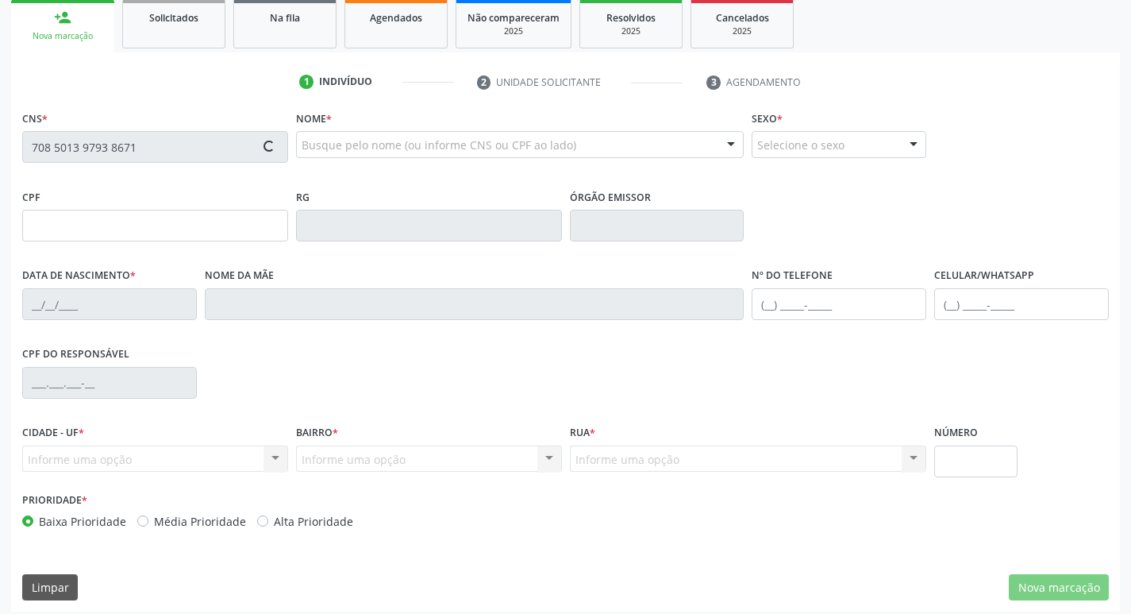
type input "[DATE]"
type input "[PERSON_NAME]"
type input "[PHONE_NUMBER]"
type input "14"
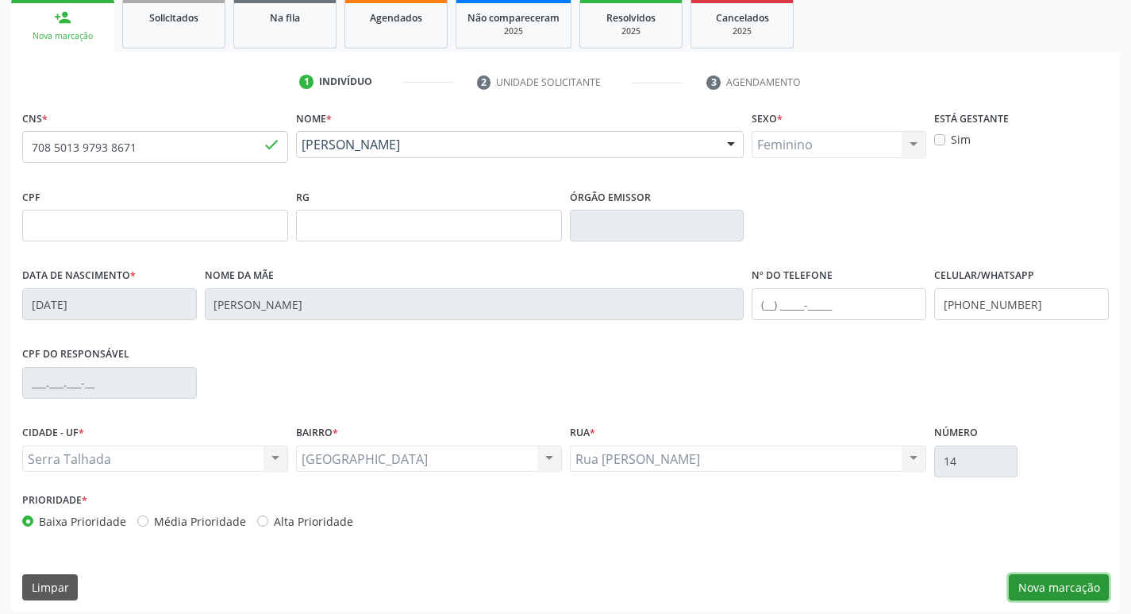
click at [1078, 576] on button "Nova marcação" at bounding box center [1059, 587] width 100 height 27
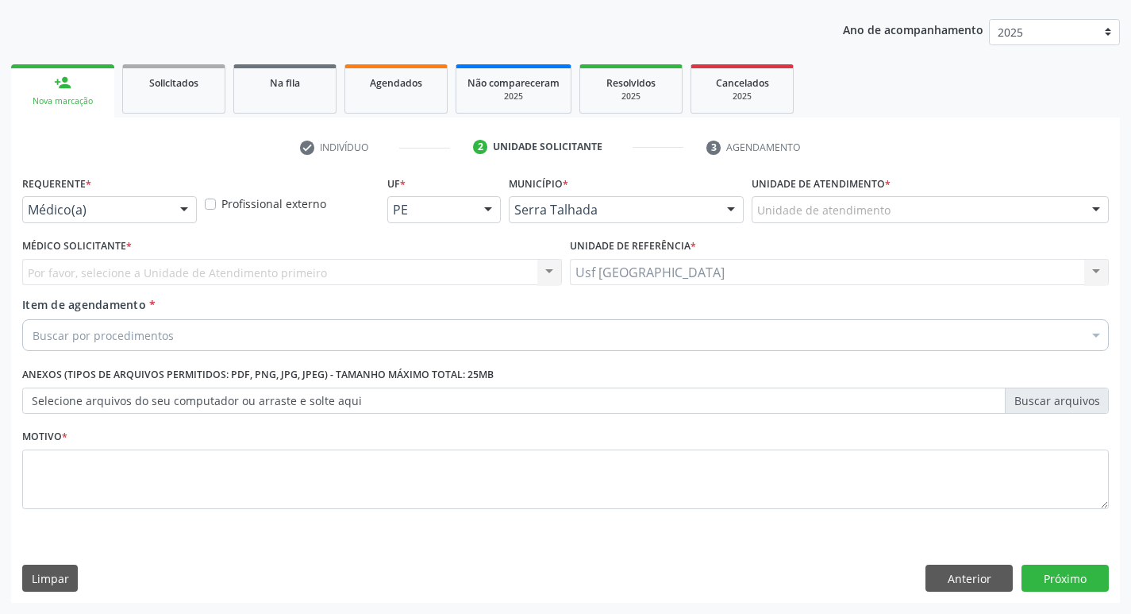
scroll to position [173, 0]
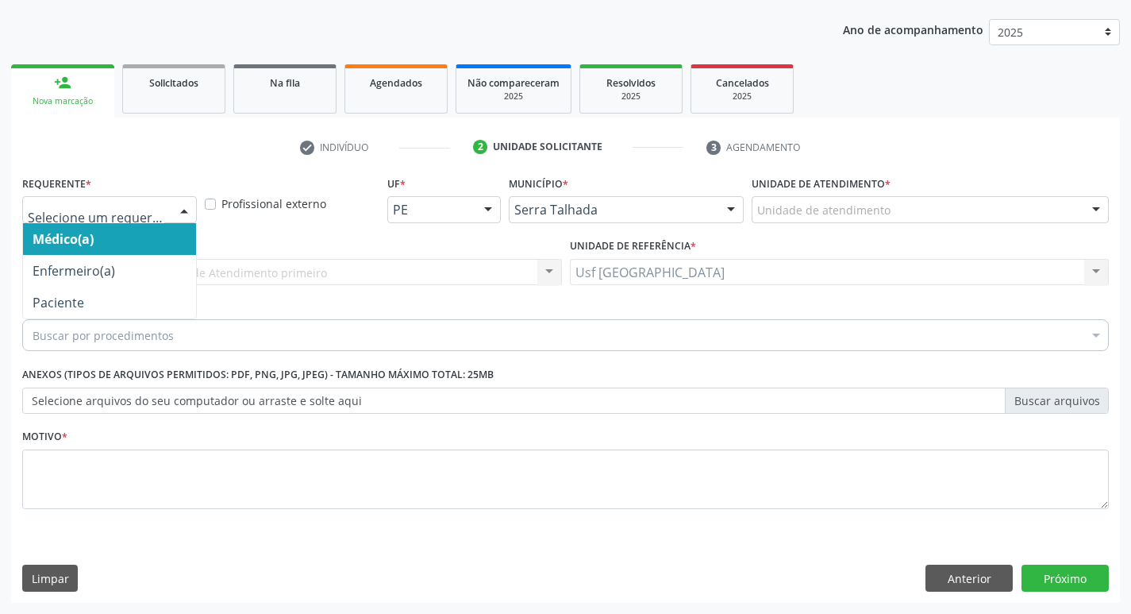
click at [180, 206] on div at bounding box center [184, 210] width 24 height 27
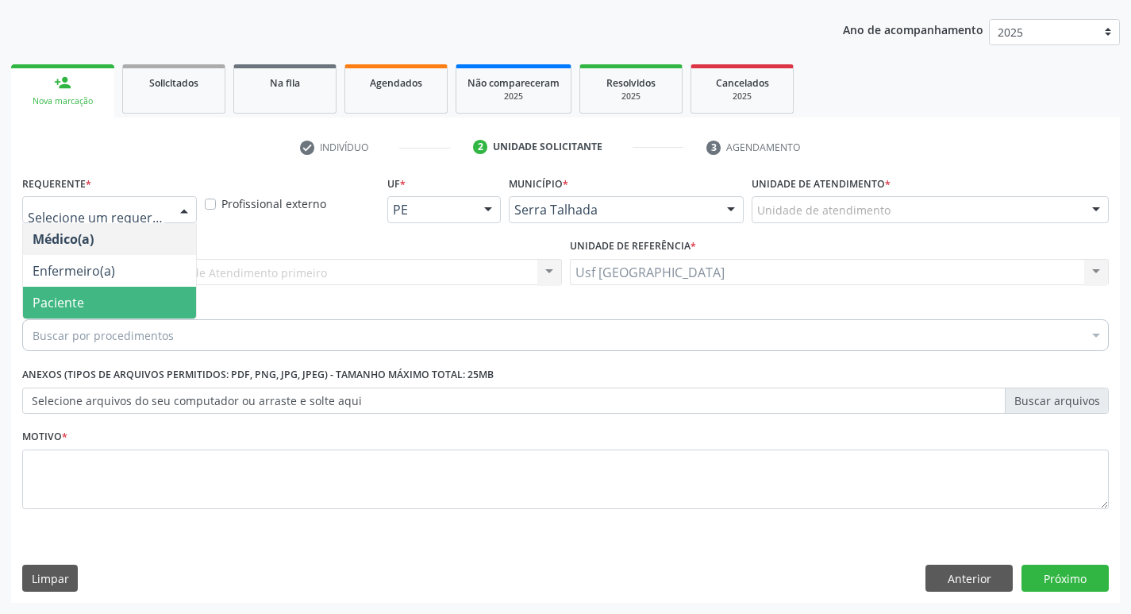
click at [107, 311] on span "Paciente" at bounding box center [109, 303] width 173 height 32
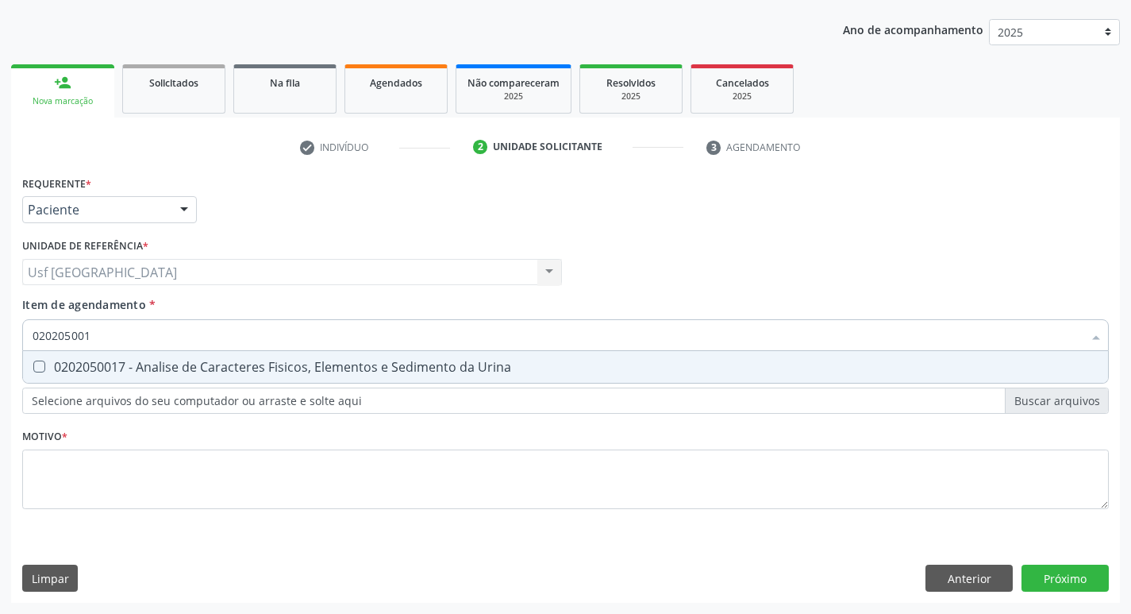
type input "0202050017"
drag, startPoint x: 329, startPoint y: 353, endPoint x: 230, endPoint y: 353, distance: 99.2
click at [329, 353] on span "0202050017 - Analise de Caracteres Fisicos, Elementos e Sedimento da Urina" at bounding box center [565, 367] width 1085 height 32
checkbox Urina "true"
drag, startPoint x: 159, startPoint y: 334, endPoint x: 2, endPoint y: 345, distance: 157.5
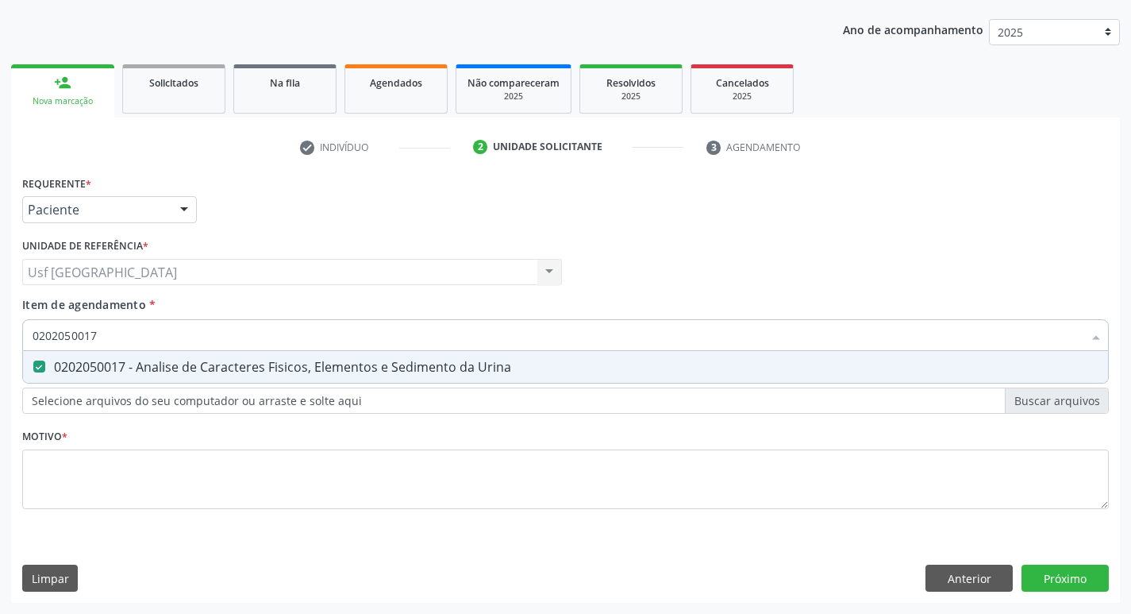
click at [0, 341] on div "Acompanhamento Acompanhe a situação das marcações correntes e finalizadas Relat…" at bounding box center [565, 263] width 1131 height 699
checkbox Urina "false"
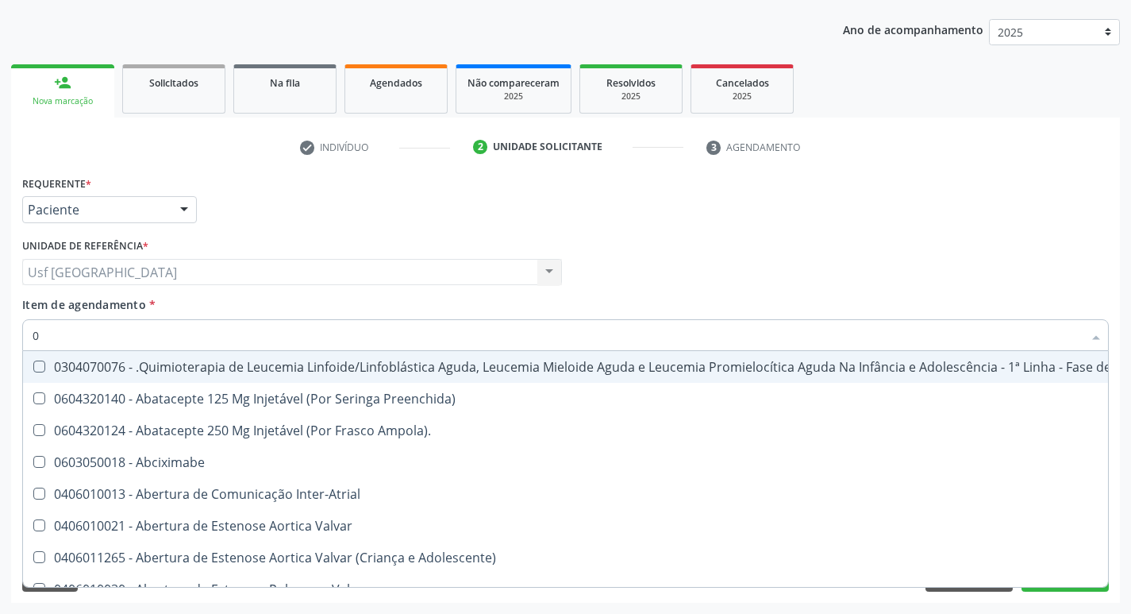
type input "02"
checkbox Coração "true"
checkbox Urina "false"
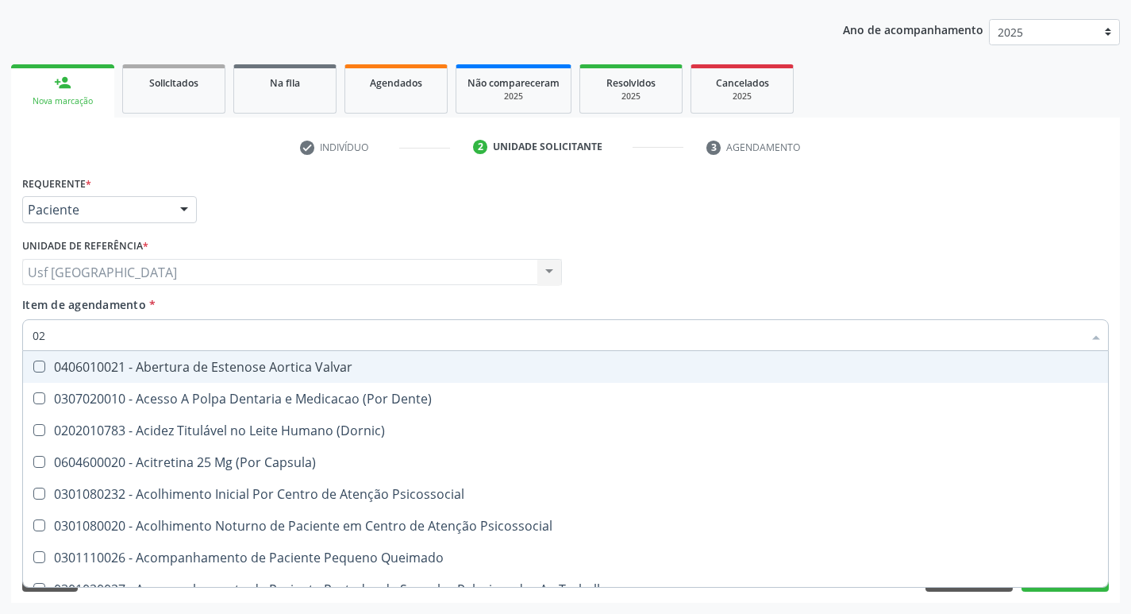
type input "020"
checkbox Terapeutica "true"
checkbox Urina "false"
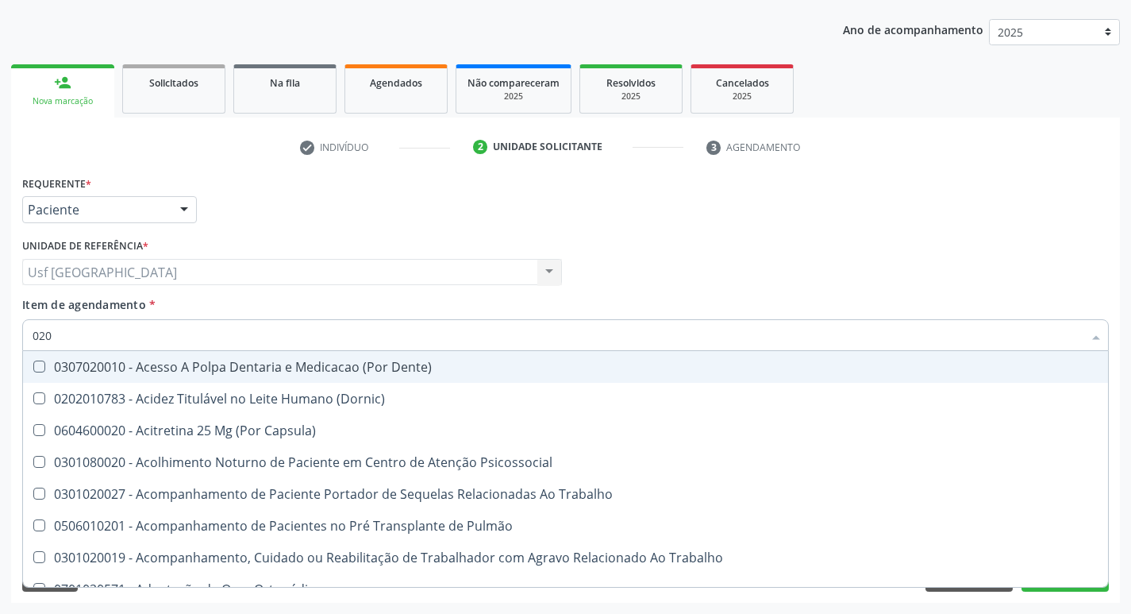
type input "0202"
checkbox Capsula\) "true"
checkbox Urina "false"
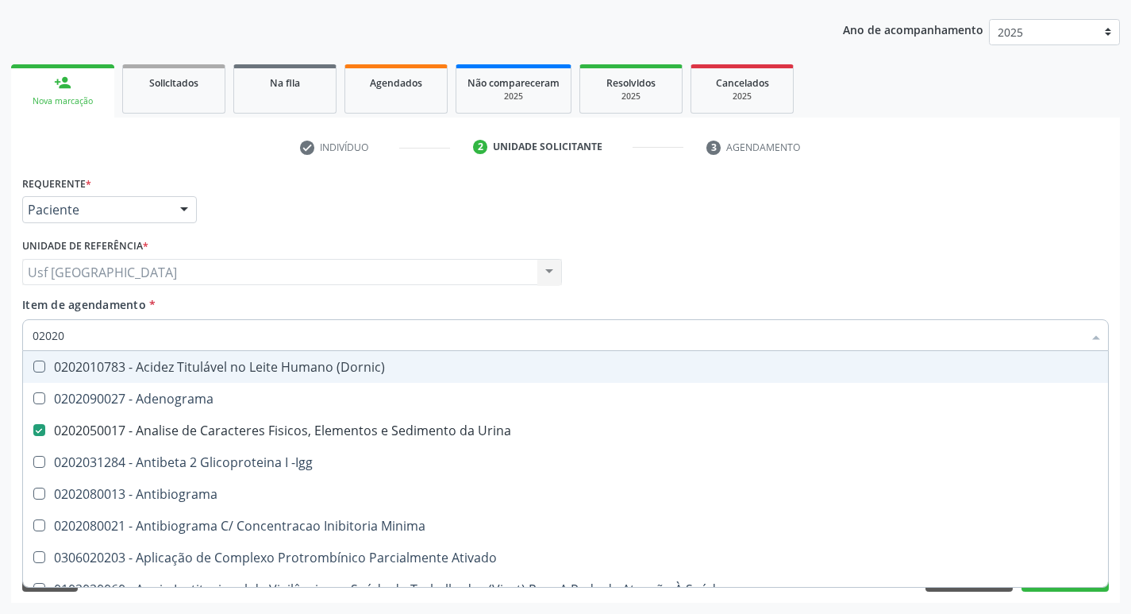
type input "020208"
checkbox Urina "false"
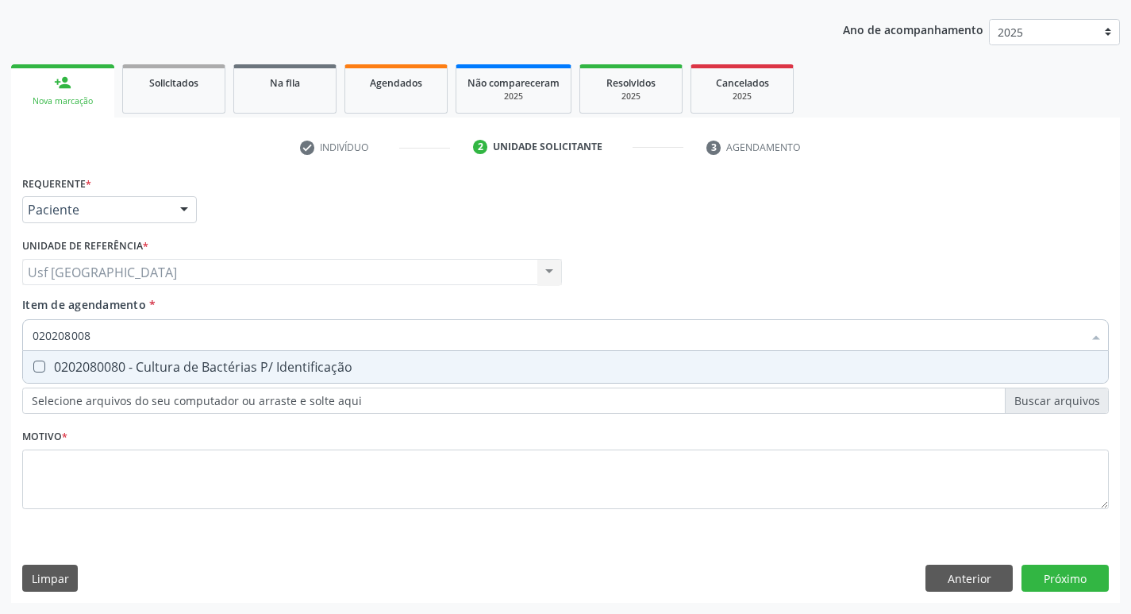
type input "0202080080"
click at [67, 371] on div "0202080080 - Cultura de Bactérias P/ Identificação" at bounding box center [566, 366] width 1066 height 13
checkbox Identificação "true"
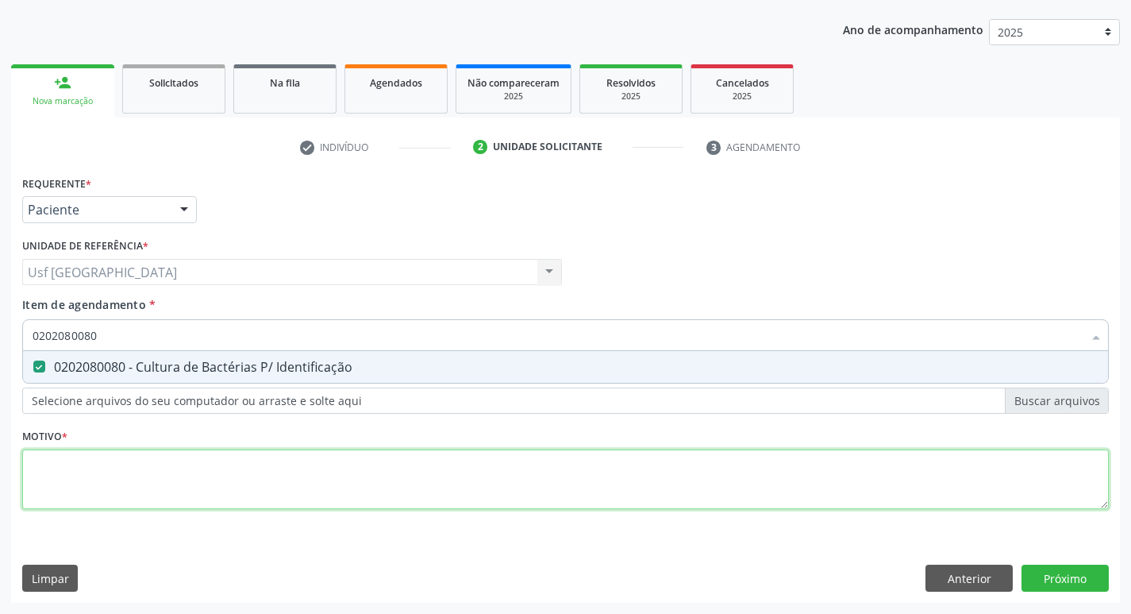
click at [452, 478] on div "Requerente * Paciente Médico(a) Enfermeiro(a) Paciente Nenhum resultado encontr…" at bounding box center [565, 351] width 1087 height 360
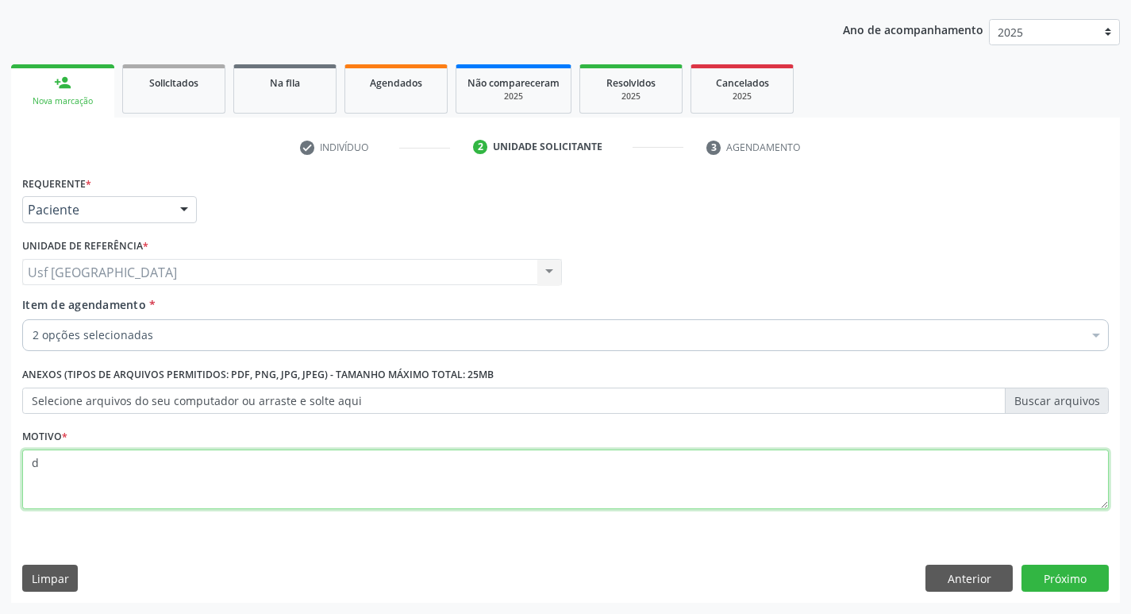
type textarea "d"
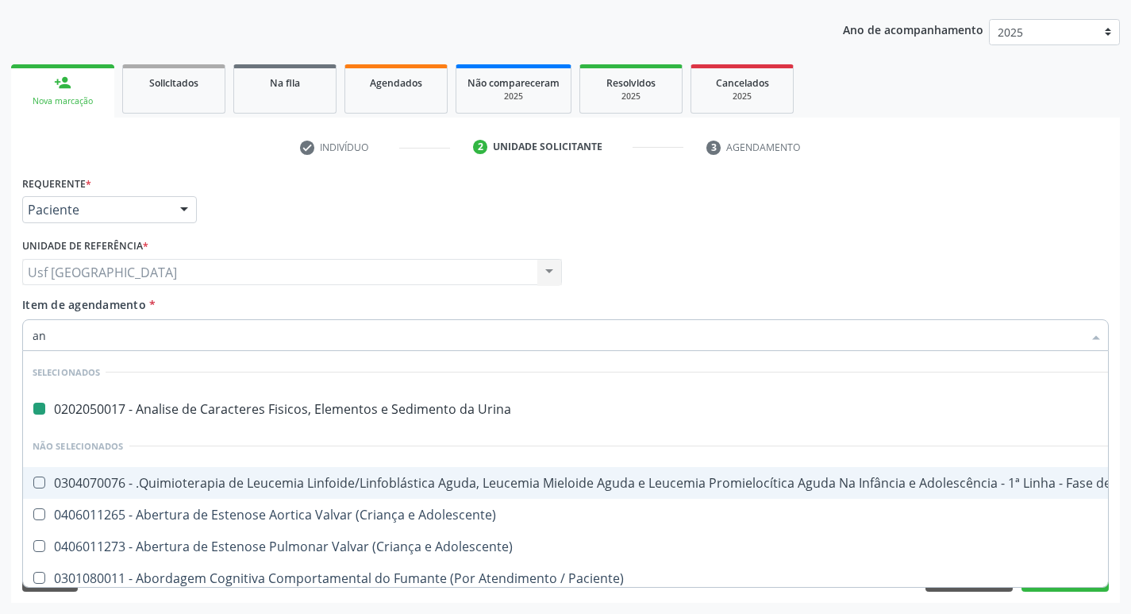
type input "ant"
checkbox Urina "false"
